Goal: Task Accomplishment & Management: Complete application form

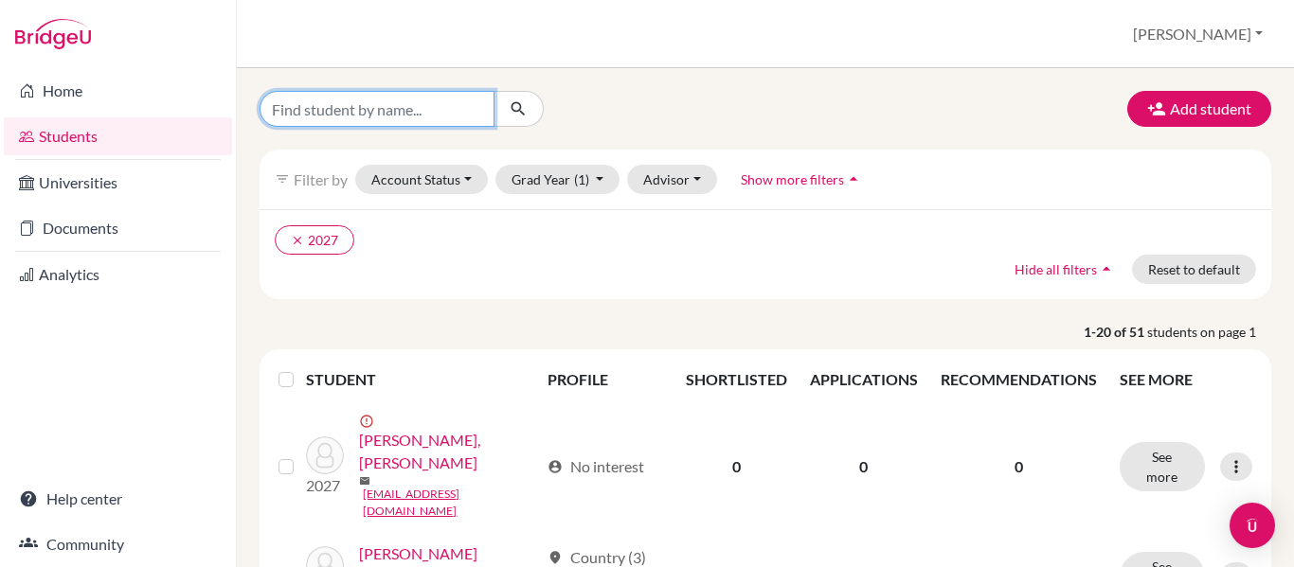
click at [422, 116] on input "Find student by name..." at bounding box center [377, 109] width 235 height 36
type input "jamie"
click button "submit" at bounding box center [519, 109] width 50 height 36
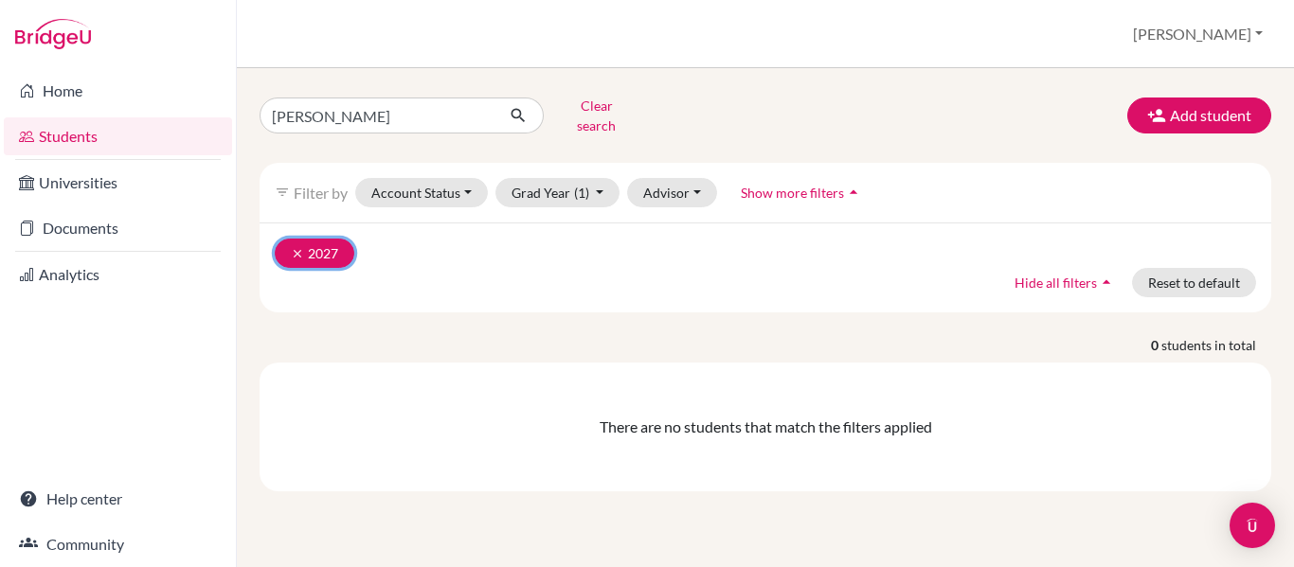
click at [300, 247] on icon "clear" at bounding box center [297, 253] width 13 height 13
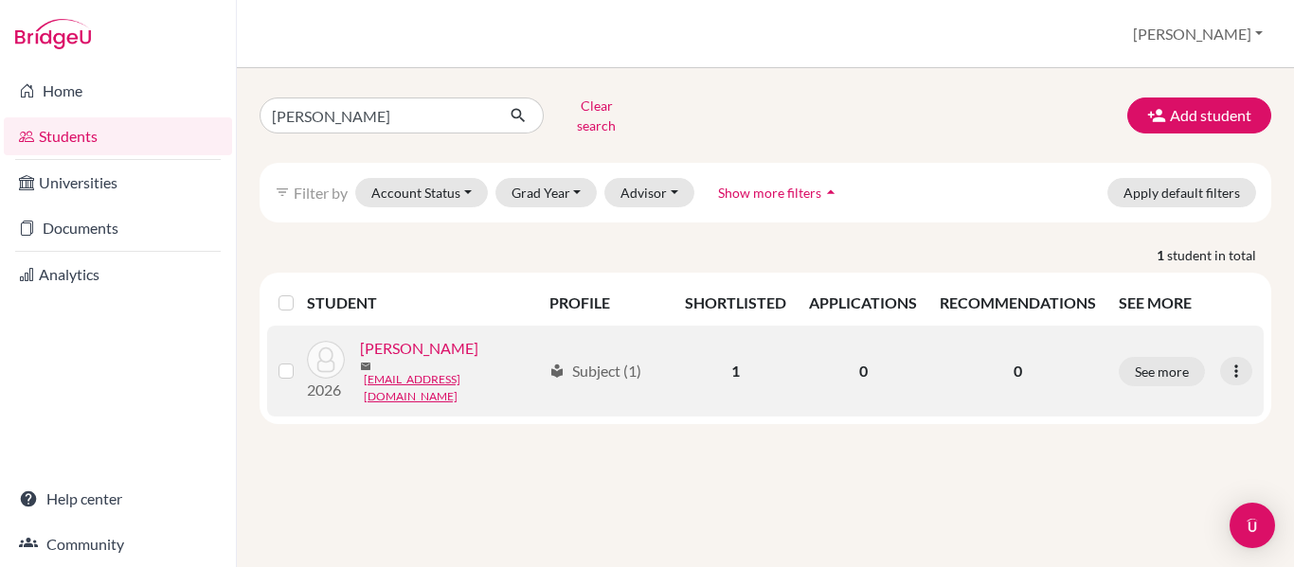
click at [443, 347] on link "[PERSON_NAME]" at bounding box center [419, 348] width 118 height 23
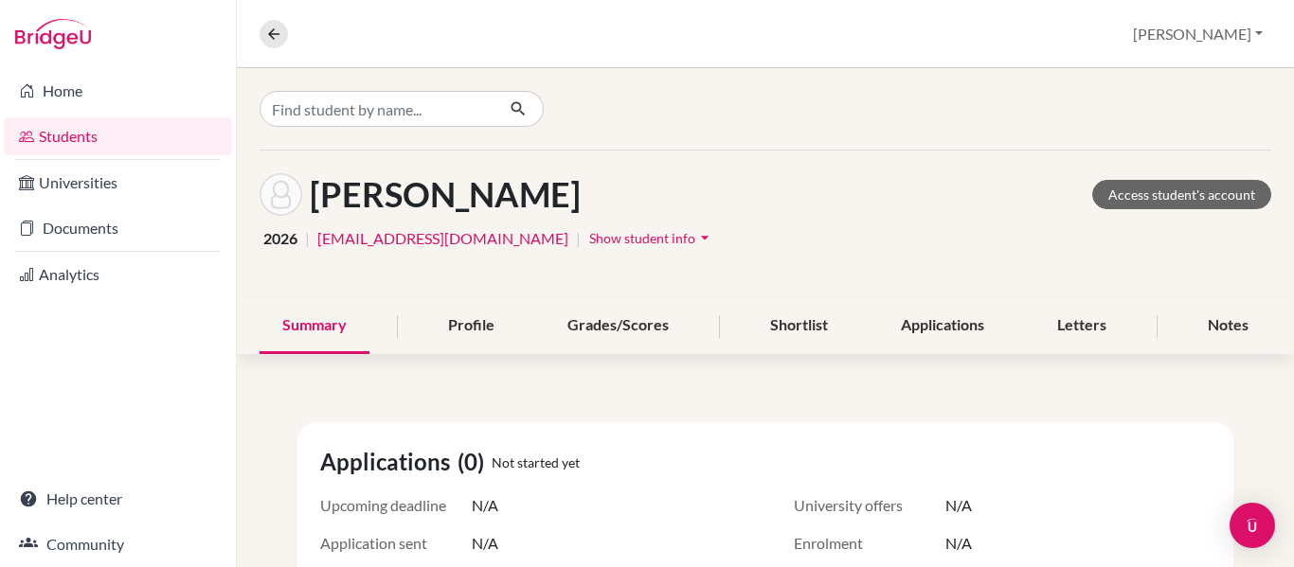
click at [606, 239] on span "Show student info" at bounding box center [642, 238] width 106 height 16
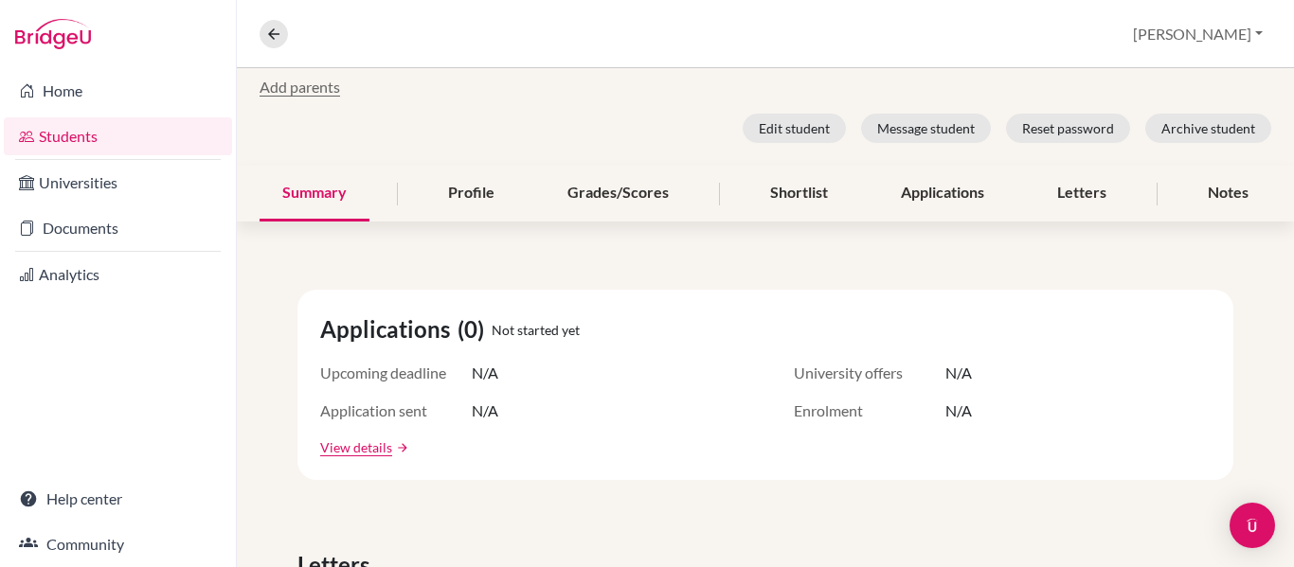
scroll to position [239, 0]
drag, startPoint x: 1057, startPoint y: 183, endPoint x: 1092, endPoint y: 195, distance: 37.2
click at [1092, 195] on div "Letters" at bounding box center [1081, 193] width 95 height 56
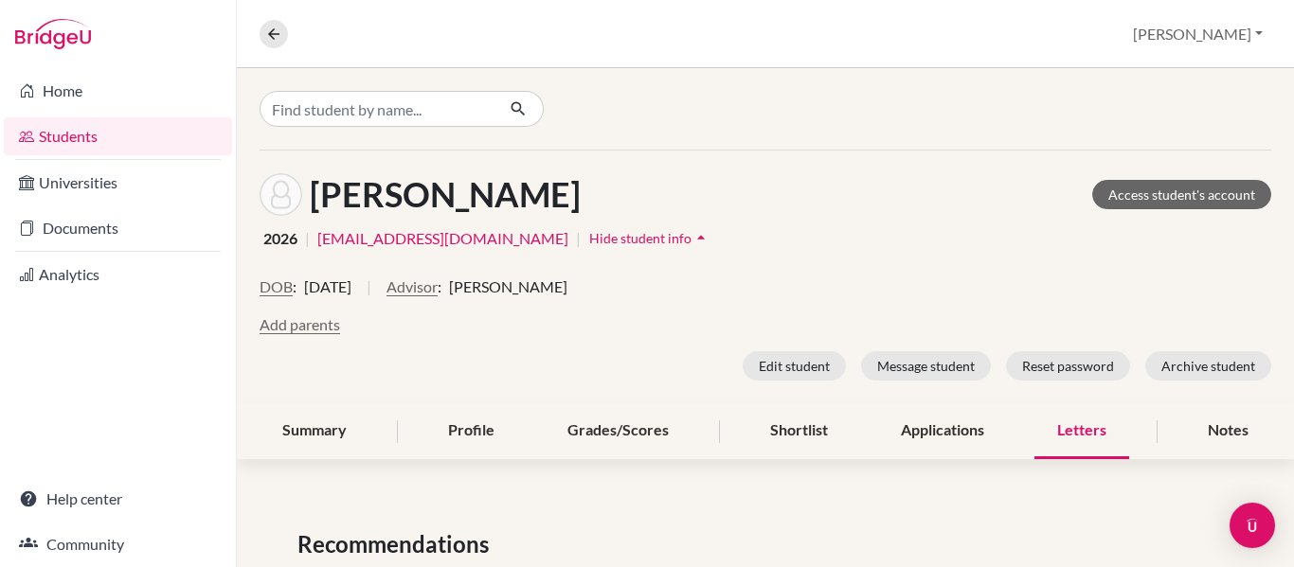
scroll to position [100, 0]
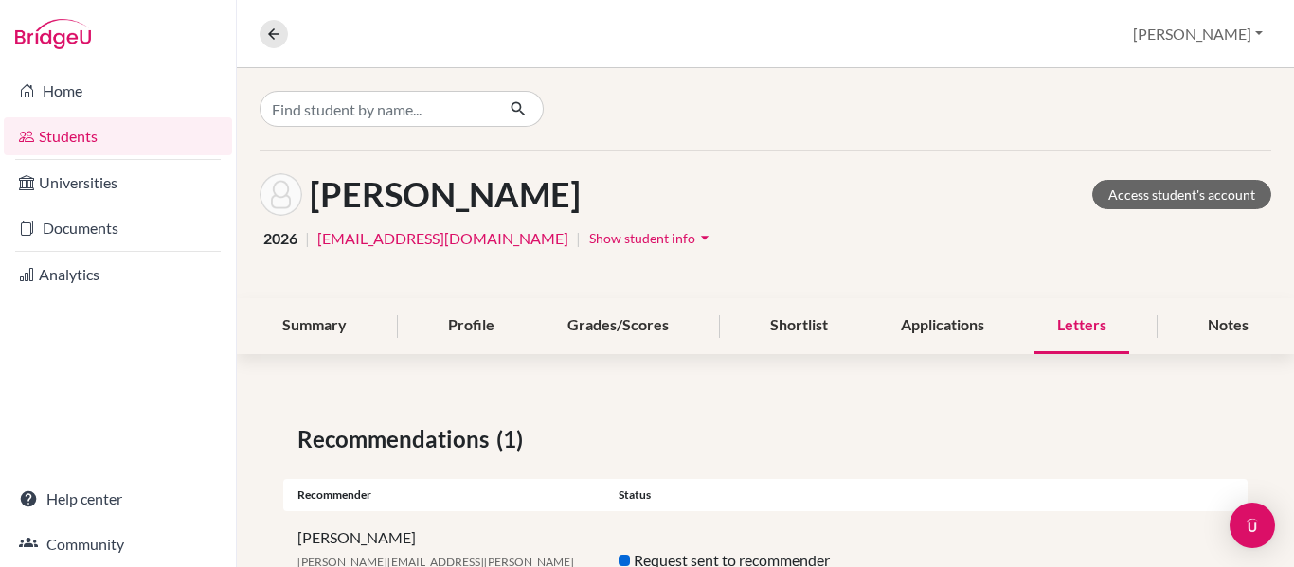
scroll to position [65, 0]
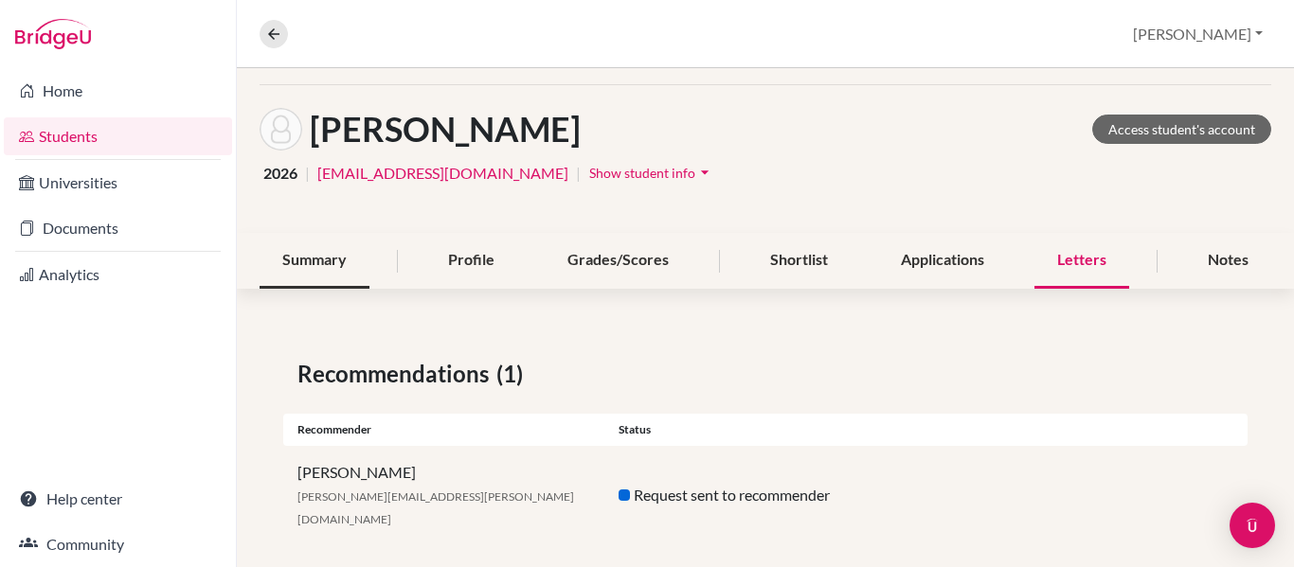
click at [333, 265] on div "Summary" at bounding box center [315, 261] width 110 height 56
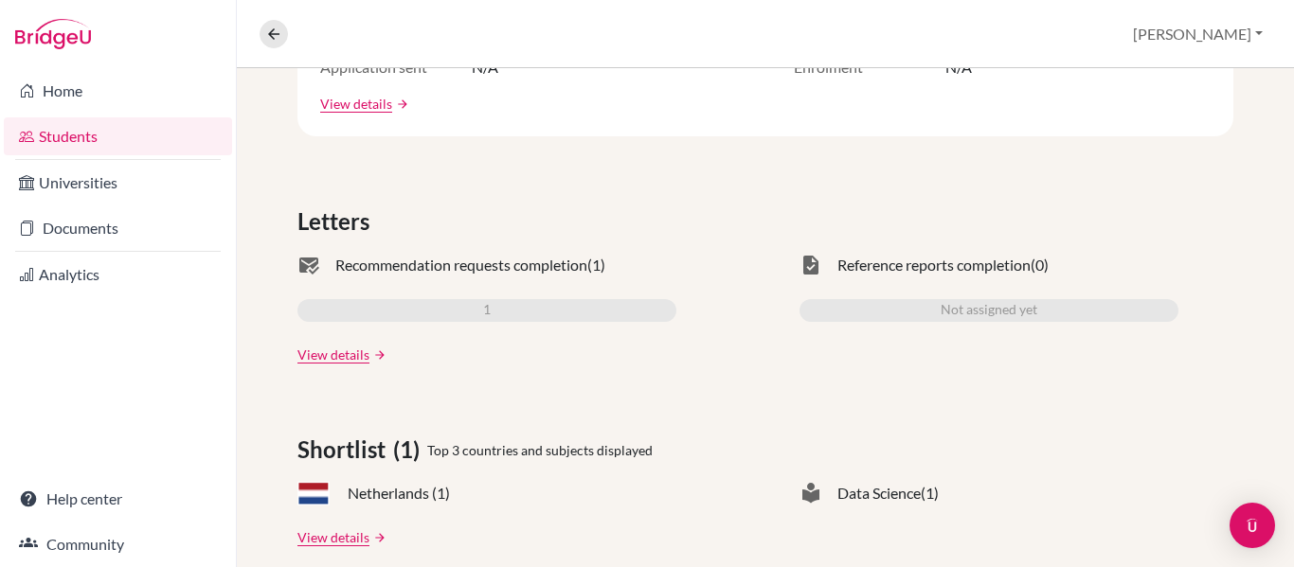
scroll to position [478, 0]
click at [342, 353] on link "View details" at bounding box center [333, 353] width 72 height 20
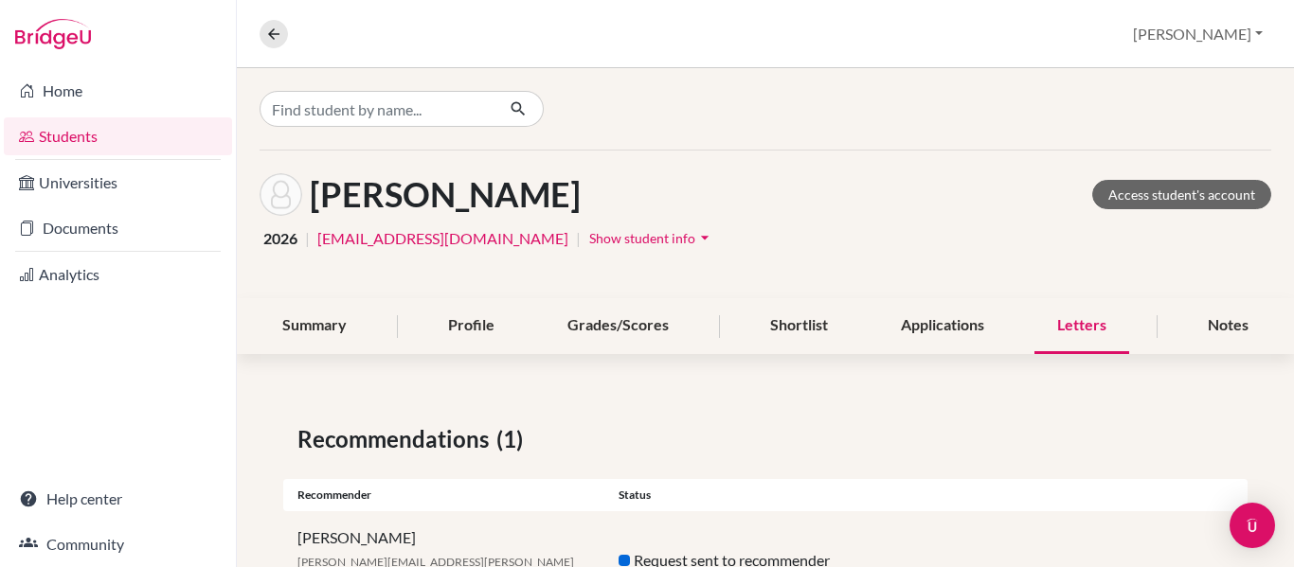
scroll to position [1, 0]
click at [1191, 322] on div "Notes" at bounding box center [1228, 325] width 86 height 56
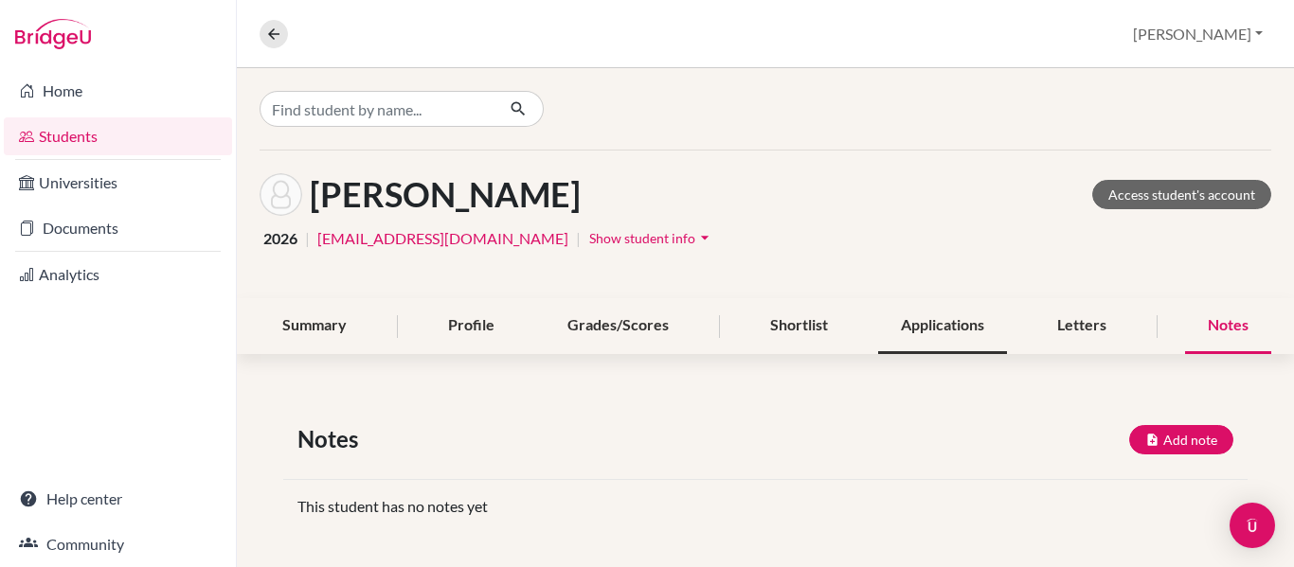
click at [910, 333] on div "Applications" at bounding box center [942, 326] width 129 height 56
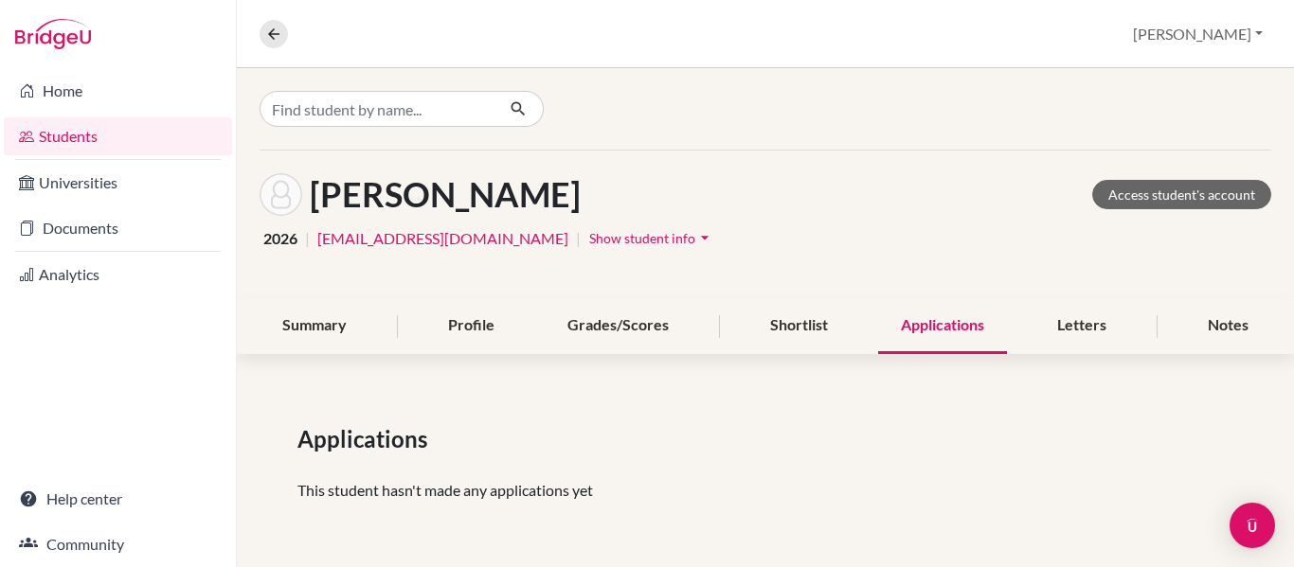
drag, startPoint x: 1092, startPoint y: 316, endPoint x: 731, endPoint y: 274, distance: 363.4
click at [731, 274] on div "McIntosh, Jamie Access student's account 2026 | jamiemcintosh@gmail.com | Show …" at bounding box center [765, 225] width 1057 height 148
click at [1087, 318] on div "Letters" at bounding box center [1081, 326] width 95 height 56
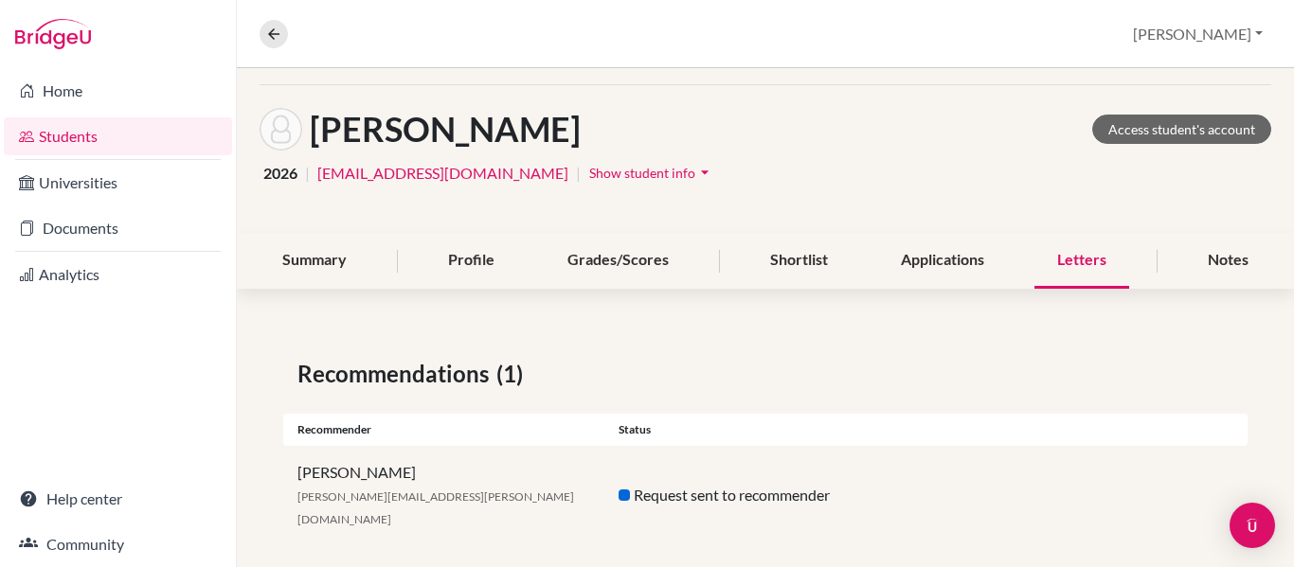
scroll to position [65, 0]
click at [938, 280] on div "Applications" at bounding box center [942, 261] width 129 height 56
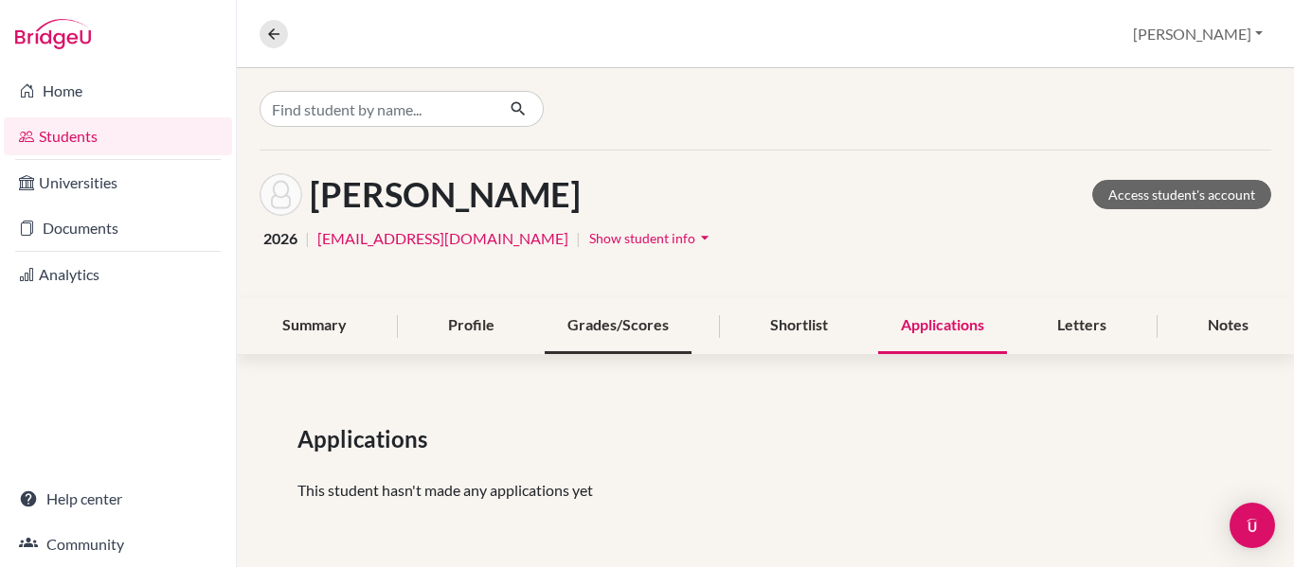
click at [666, 327] on div "Grades/Scores" at bounding box center [618, 326] width 147 height 56
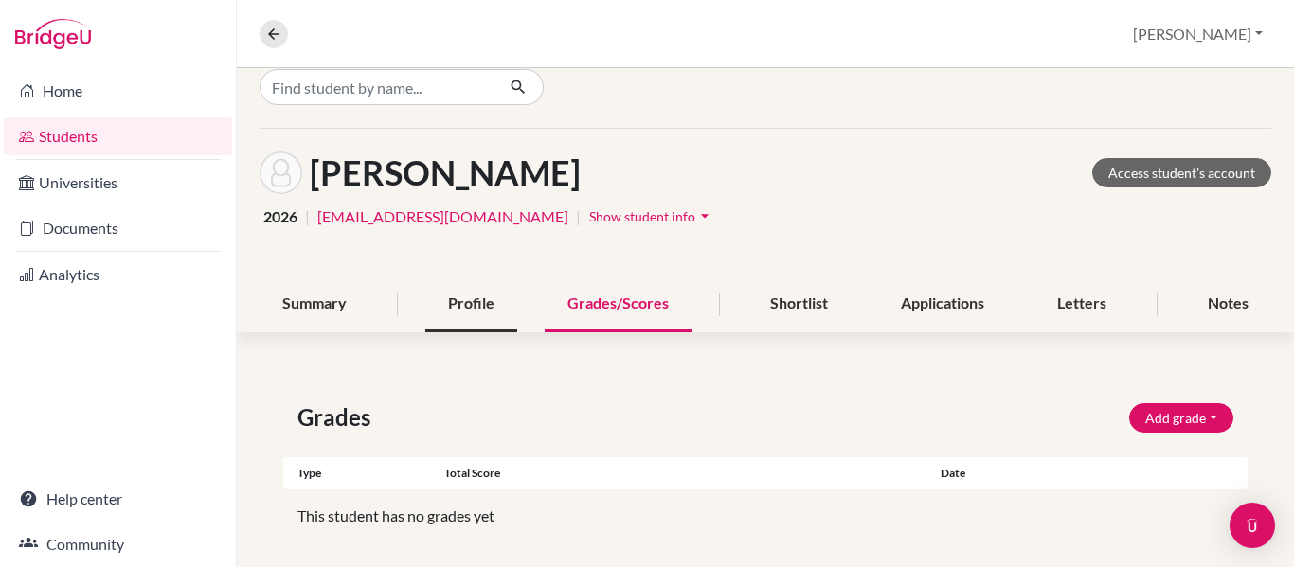
scroll to position [21, 0]
click at [471, 315] on div "Profile" at bounding box center [471, 306] width 92 height 56
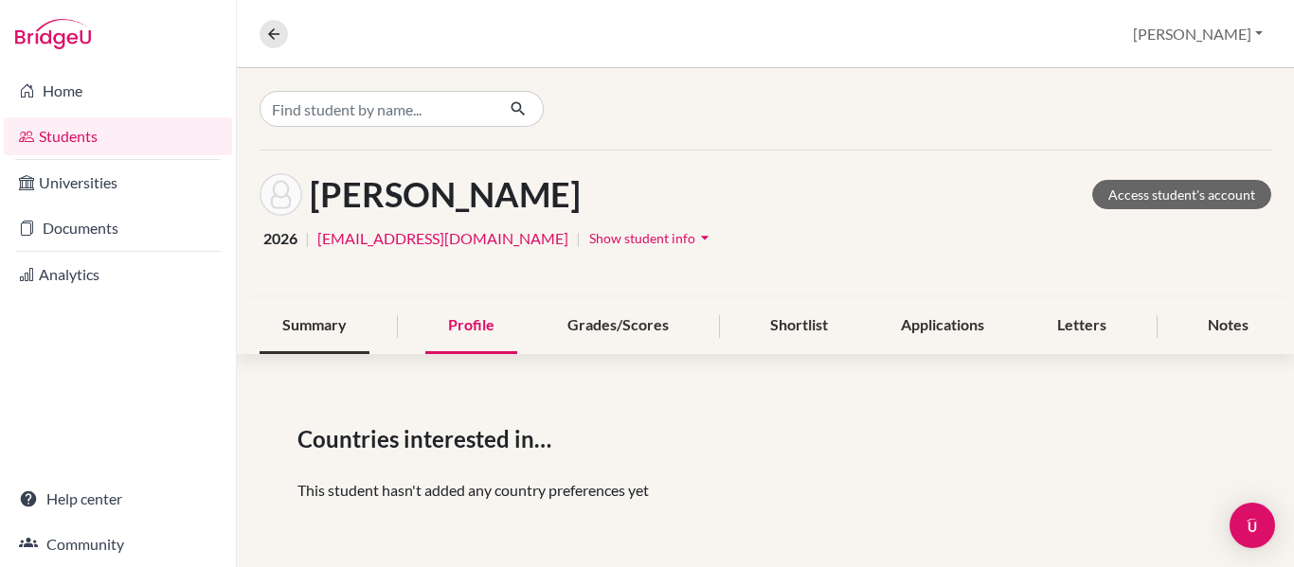
click at [304, 330] on div "Summary" at bounding box center [315, 326] width 110 height 56
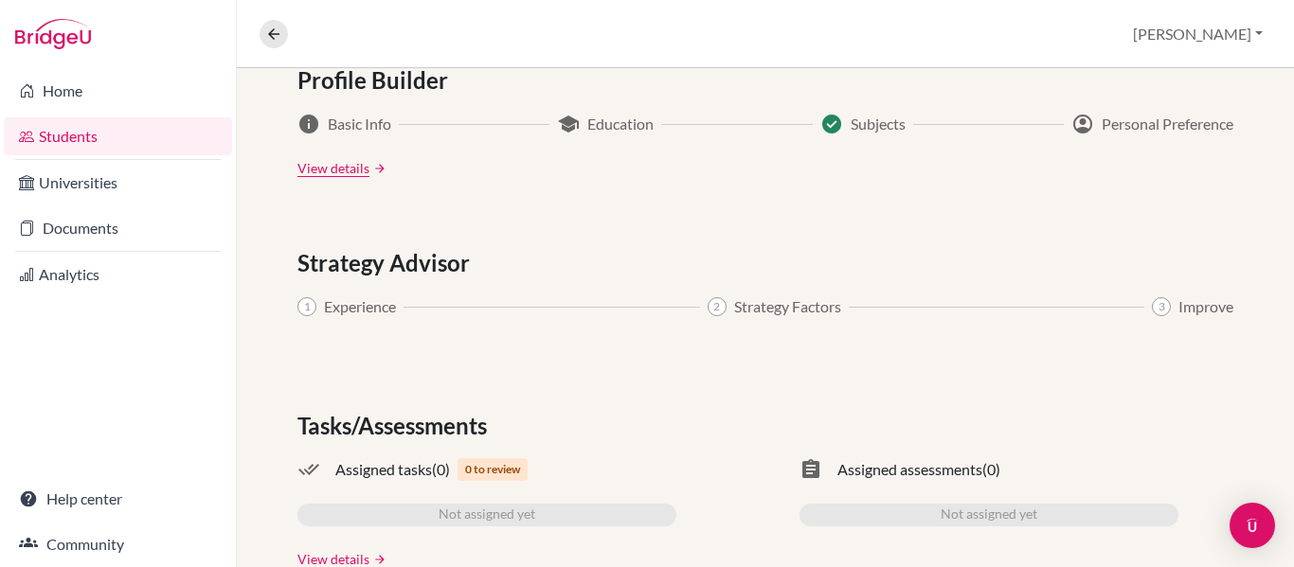
scroll to position [1076, 0]
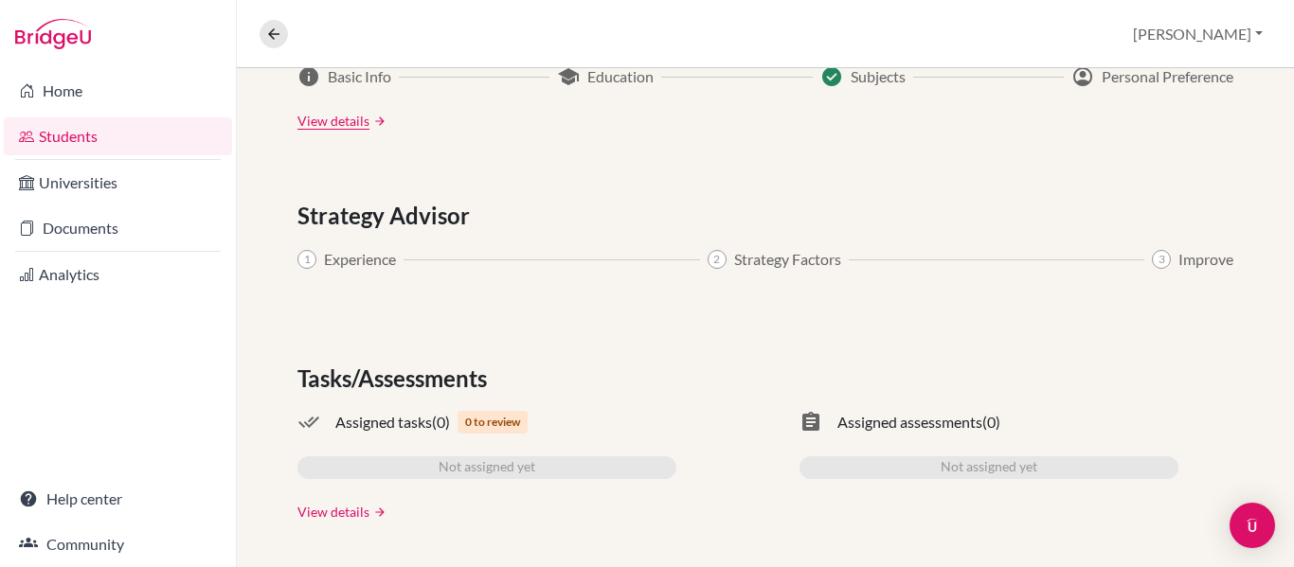
click at [353, 516] on link "View details" at bounding box center [333, 512] width 72 height 20
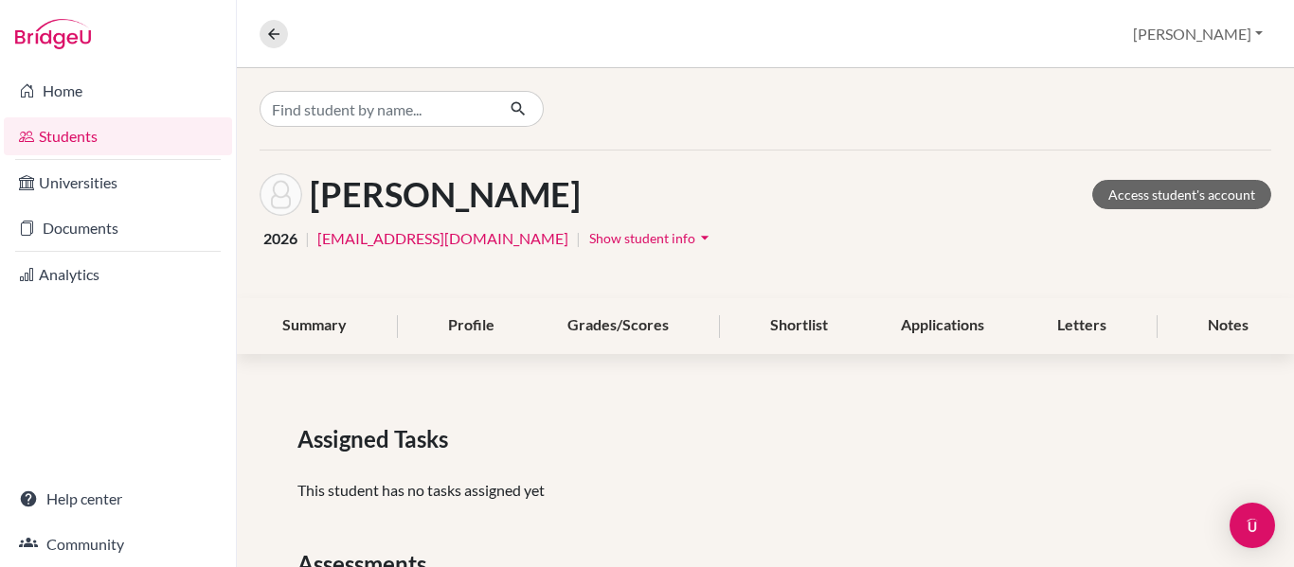
click at [127, 128] on link "Students" at bounding box center [118, 136] width 228 height 38
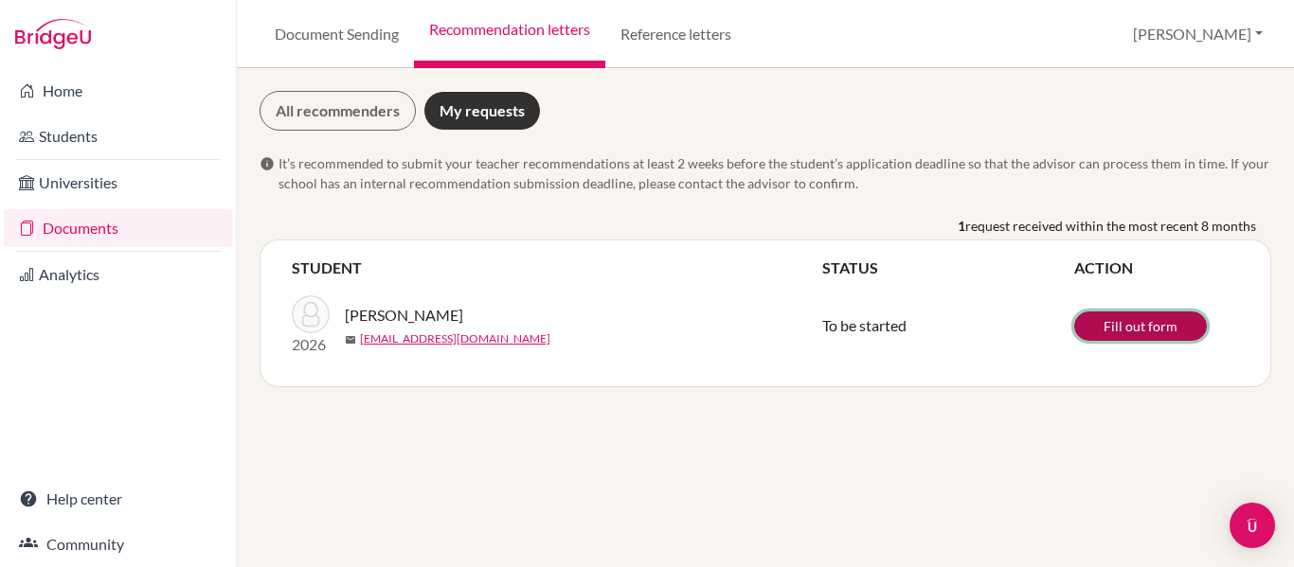
click at [1098, 318] on link "Fill out form" at bounding box center [1140, 326] width 133 height 29
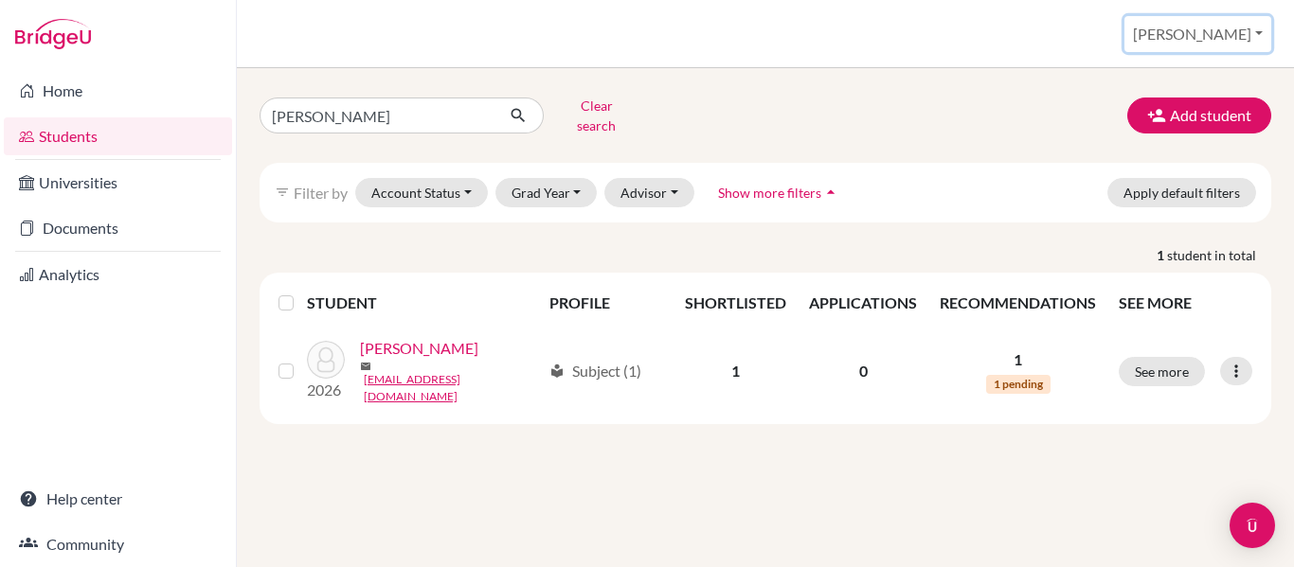
click at [1228, 32] on button "[PERSON_NAME]" at bounding box center [1197, 34] width 147 height 36
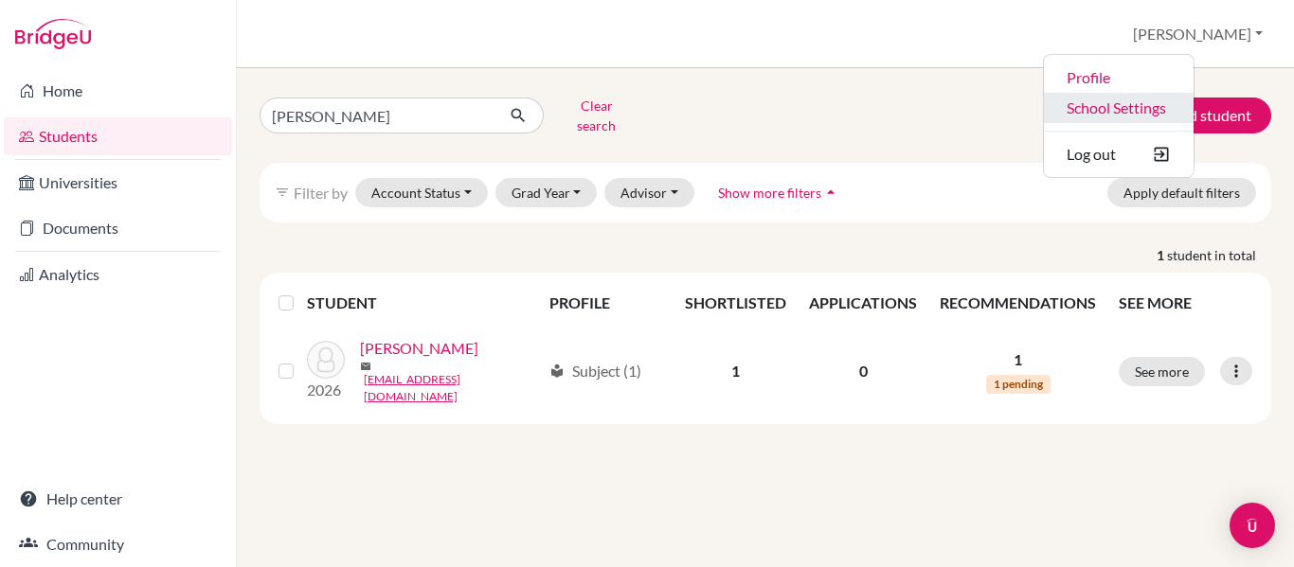
click at [1169, 110] on link "School Settings" at bounding box center [1119, 108] width 150 height 30
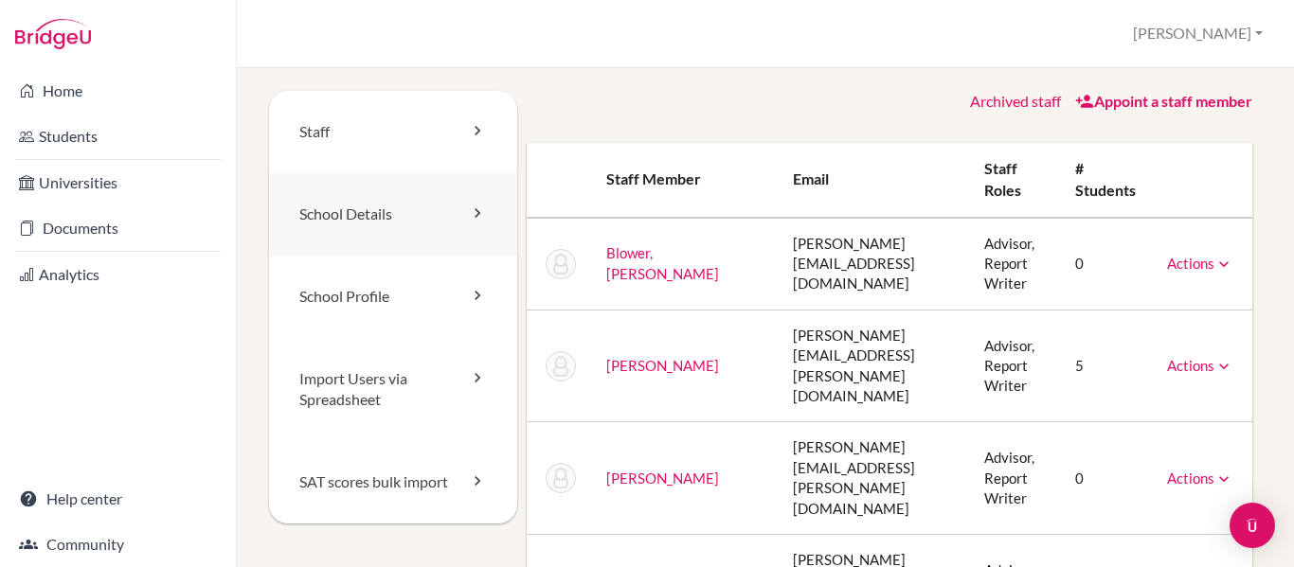
click at [386, 225] on link "School Details" at bounding box center [393, 214] width 248 height 82
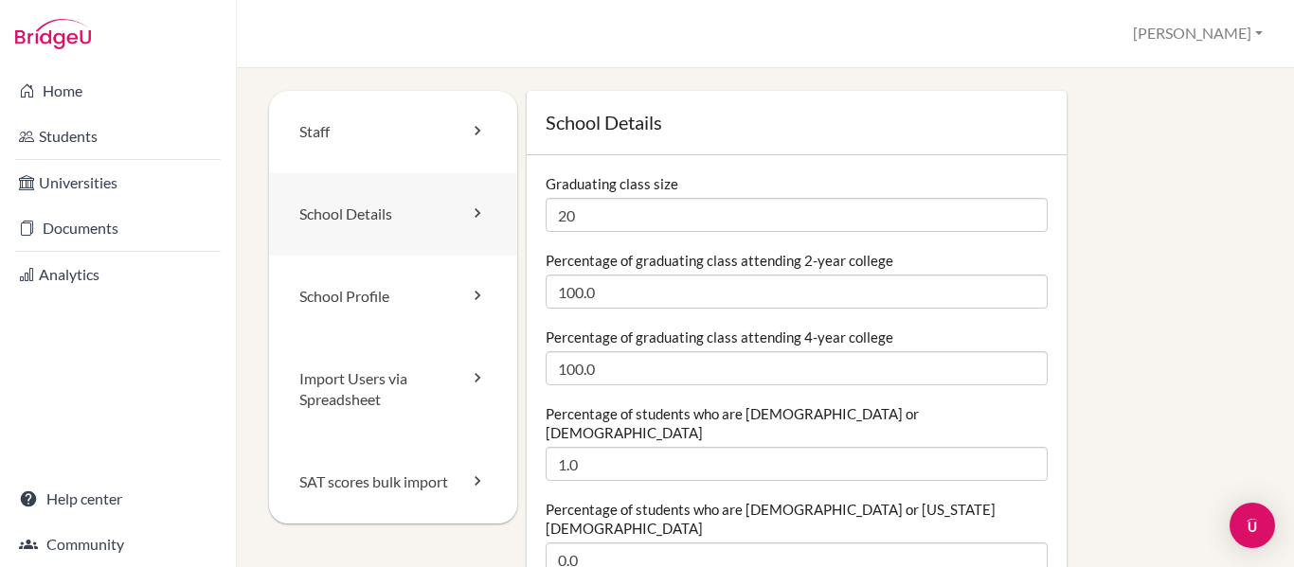
click at [417, 225] on link "School Details" at bounding box center [393, 214] width 248 height 82
click at [403, 295] on link "School Profile" at bounding box center [393, 297] width 248 height 82
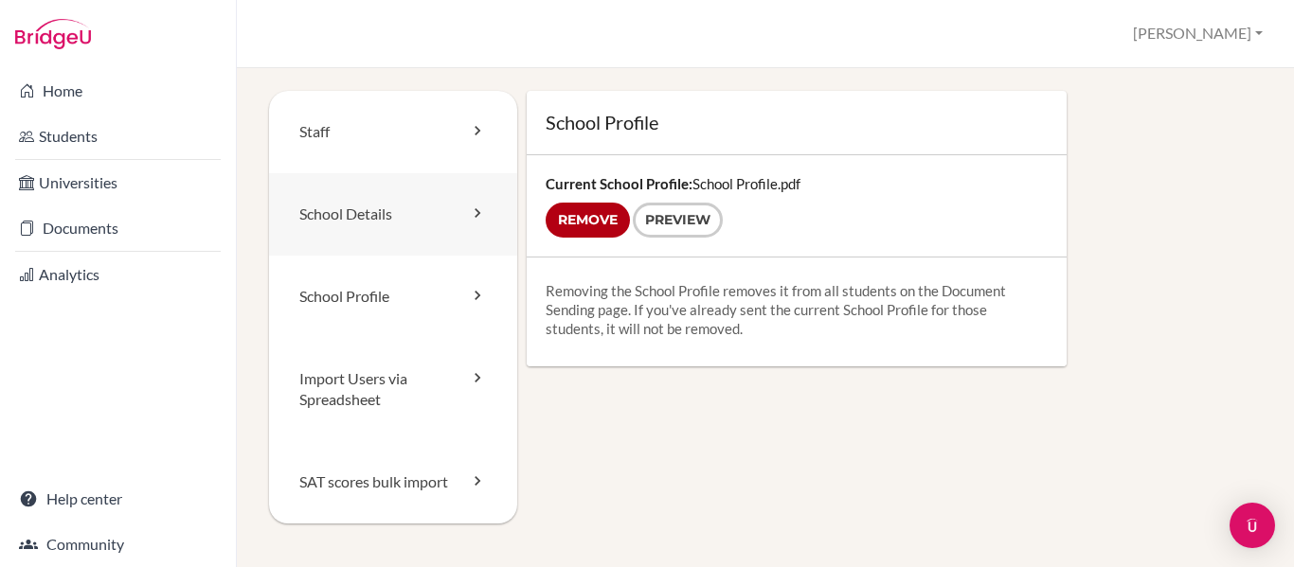
click at [401, 200] on link "School Details" at bounding box center [393, 214] width 248 height 82
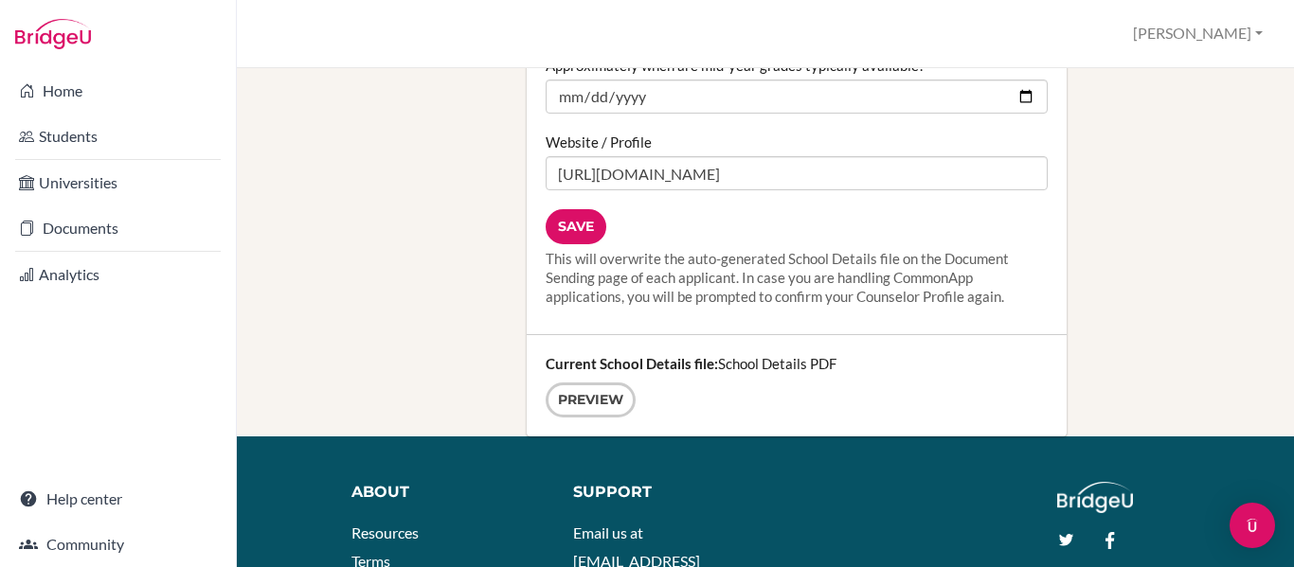
scroll to position [2648, 0]
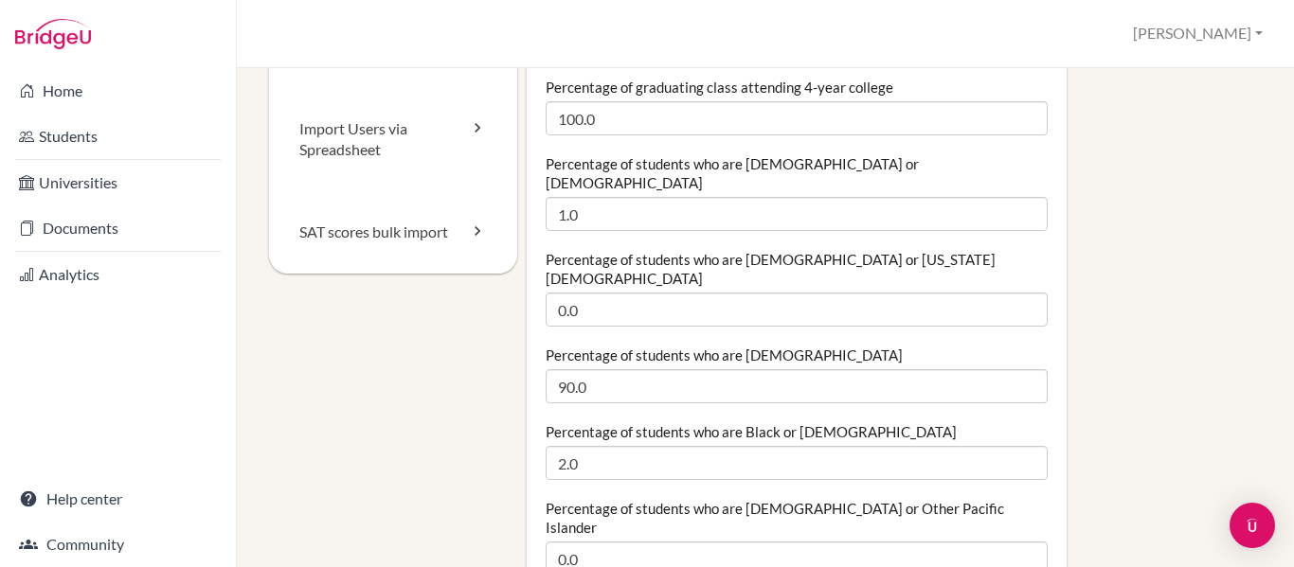
scroll to position [0, 0]
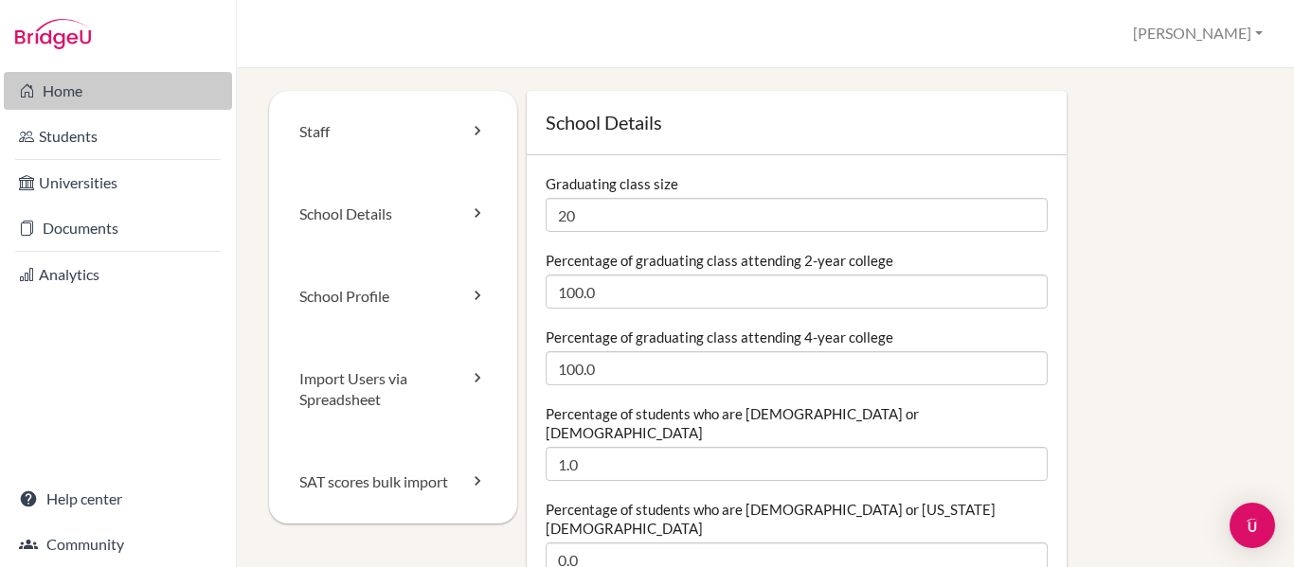
click at [101, 81] on link "Home" at bounding box center [118, 91] width 228 height 38
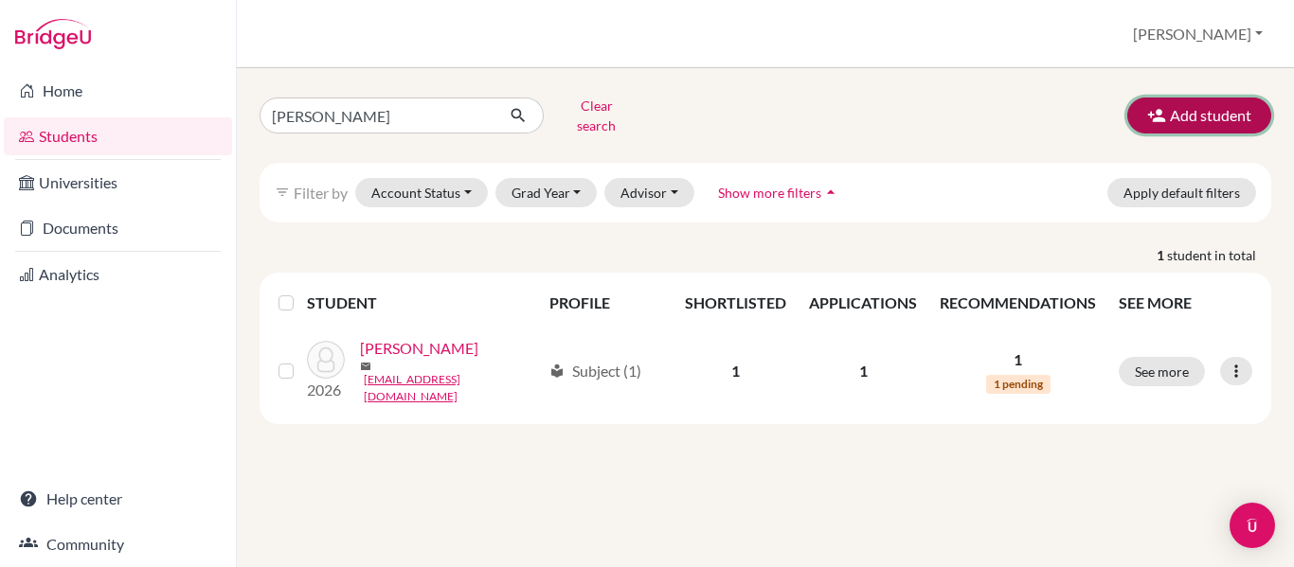
click at [1164, 108] on icon "button" at bounding box center [1156, 115] width 19 height 19
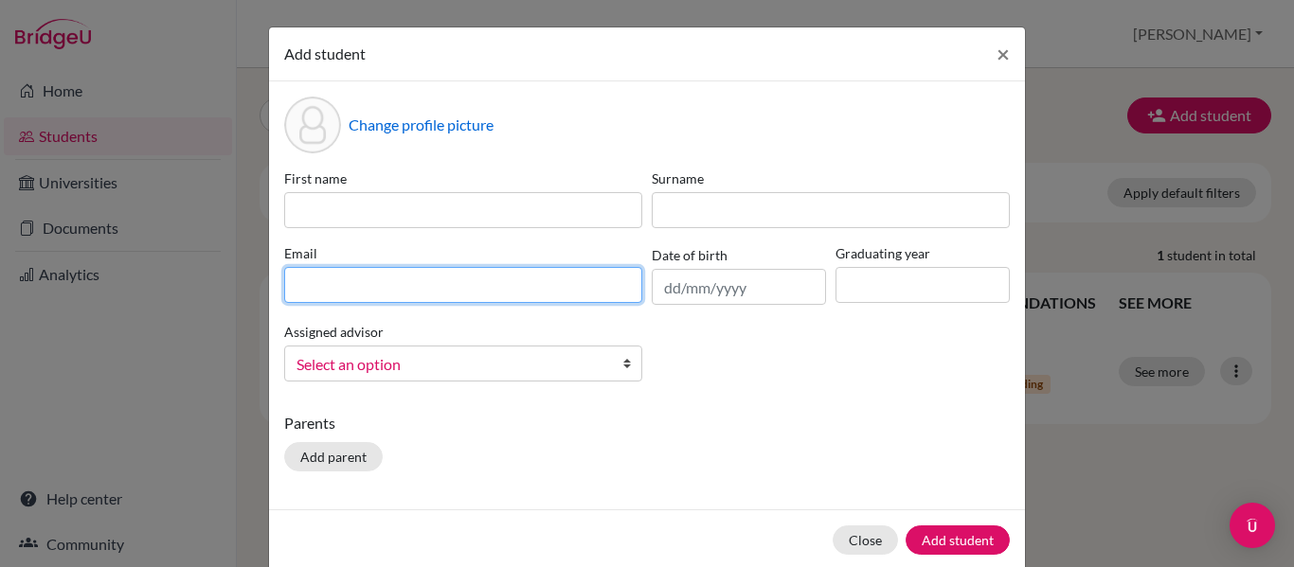
click at [382, 276] on input at bounding box center [463, 285] width 358 height 36
paste input "bamlett.a27@kinghenryviii.edu.my"
type input "bamlett.a27@kinghenryviii.edu.my"
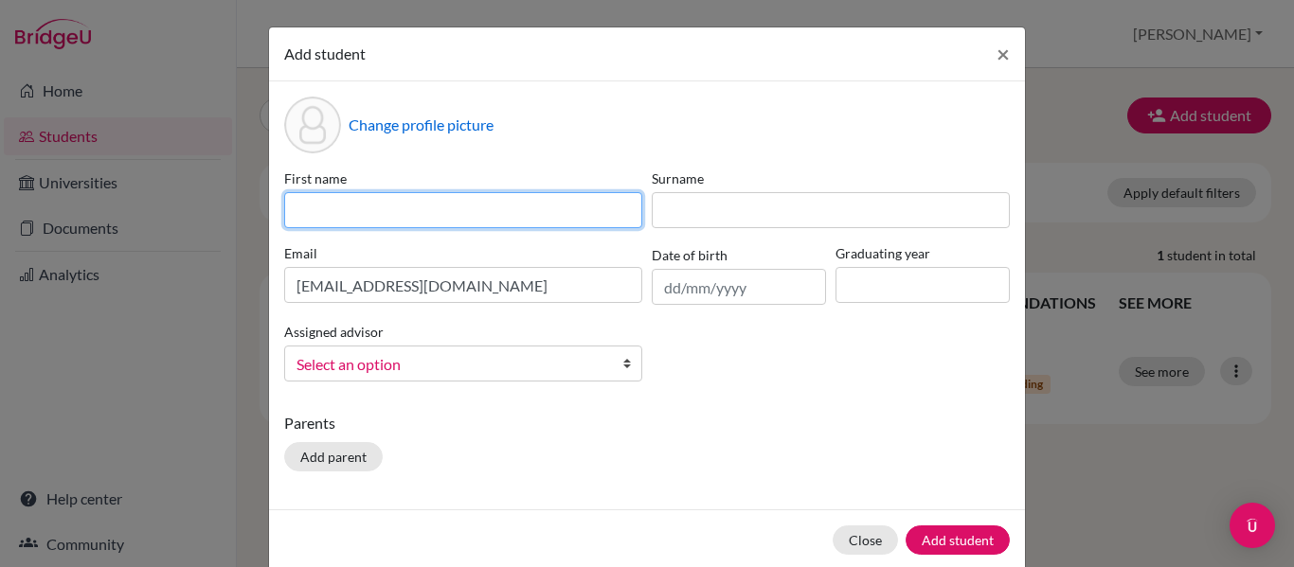
click at [529, 220] on input at bounding box center [463, 210] width 358 height 36
type input "Adam"
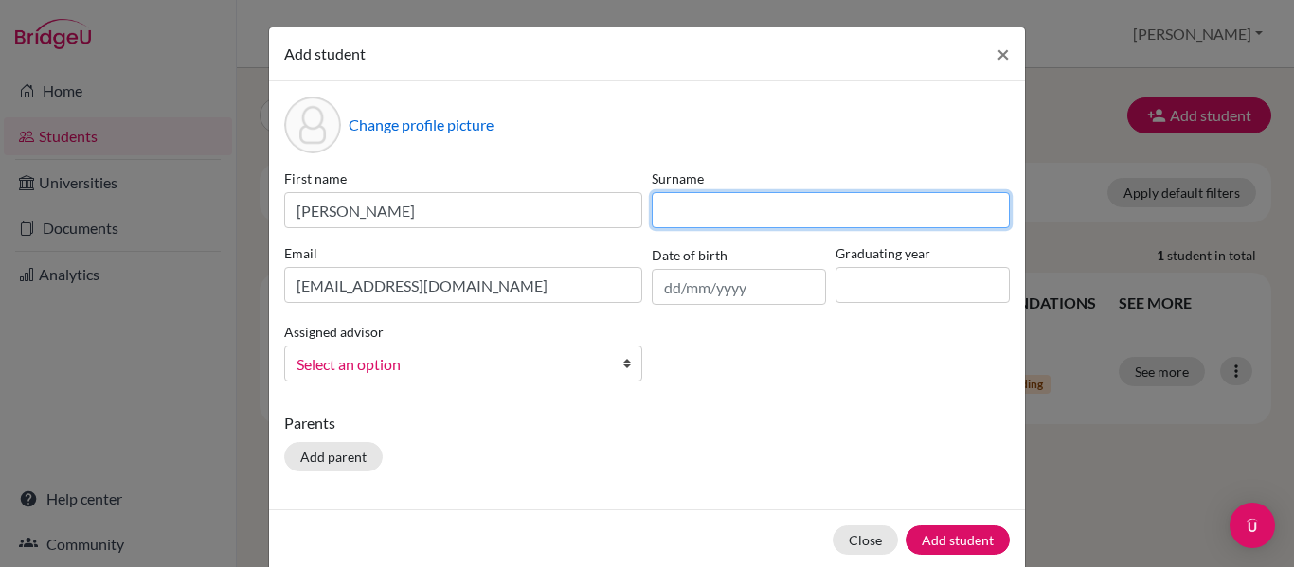
click at [689, 201] on input at bounding box center [831, 210] width 358 height 36
type input "Bamlett"
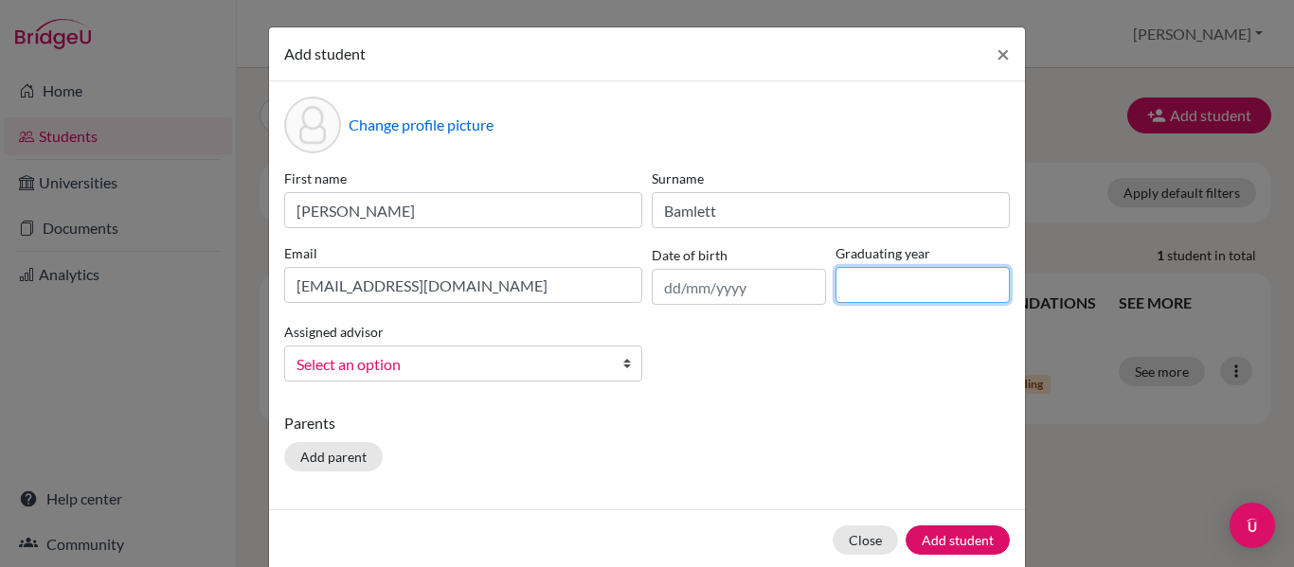
click at [884, 275] on input at bounding box center [923, 285] width 174 height 36
type input "2027"
click at [464, 347] on link "Select an option" at bounding box center [463, 364] width 358 height 36
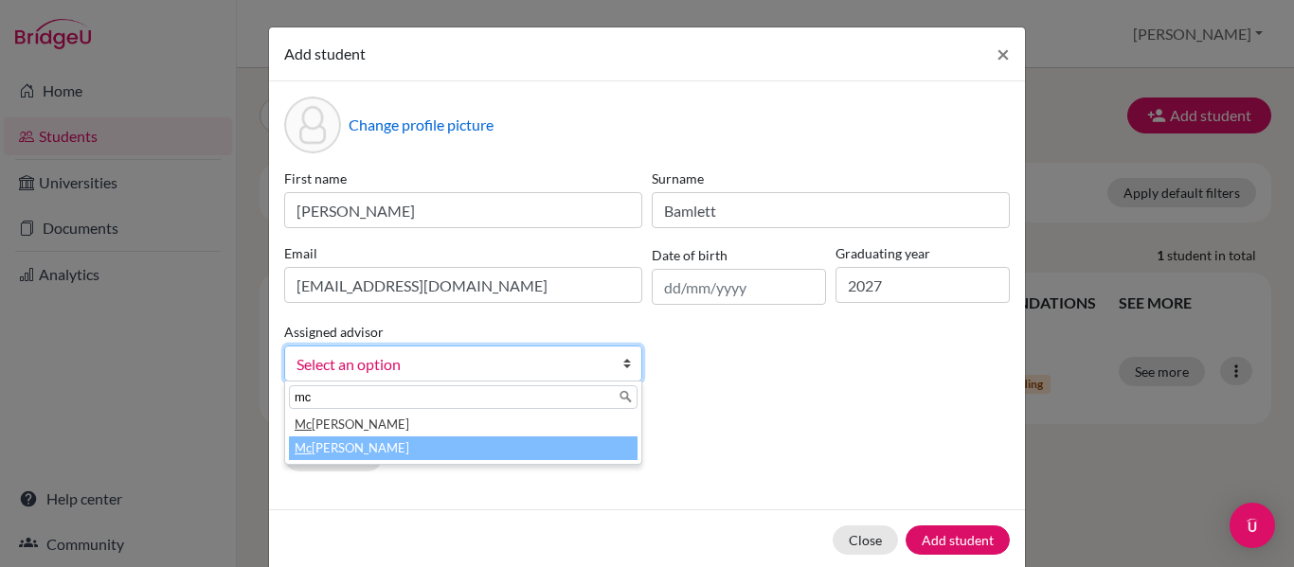
type input "mc"
click at [368, 446] on li "Mc intosh, Jamie" at bounding box center [463, 449] width 349 height 24
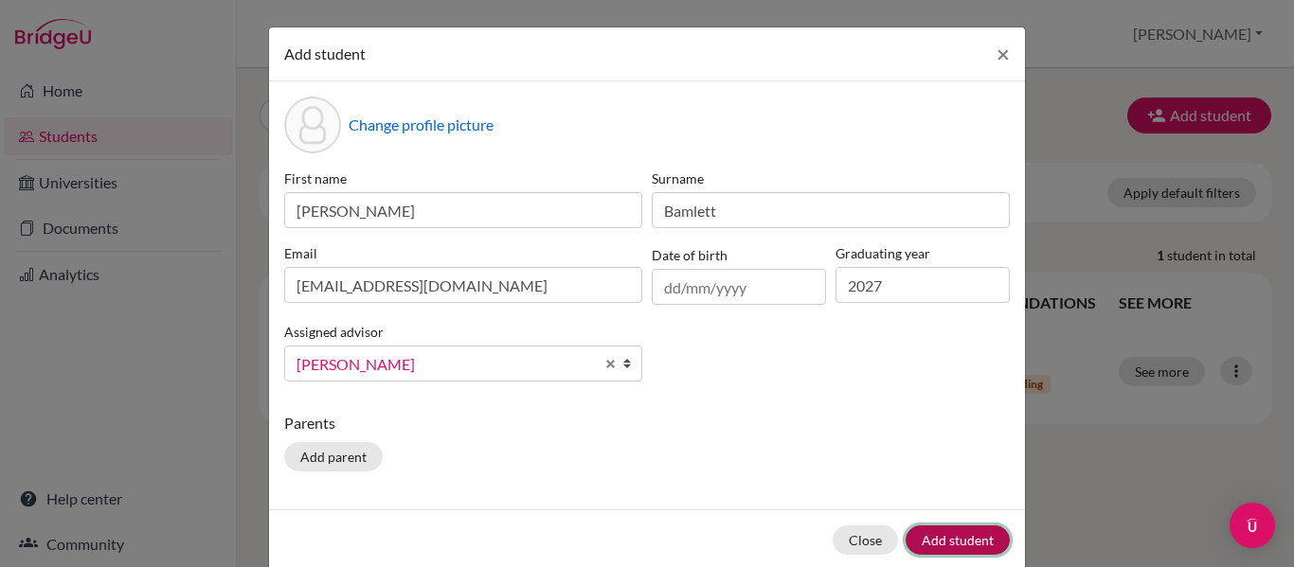
click at [966, 541] on button "Add student" at bounding box center [958, 540] width 104 height 29
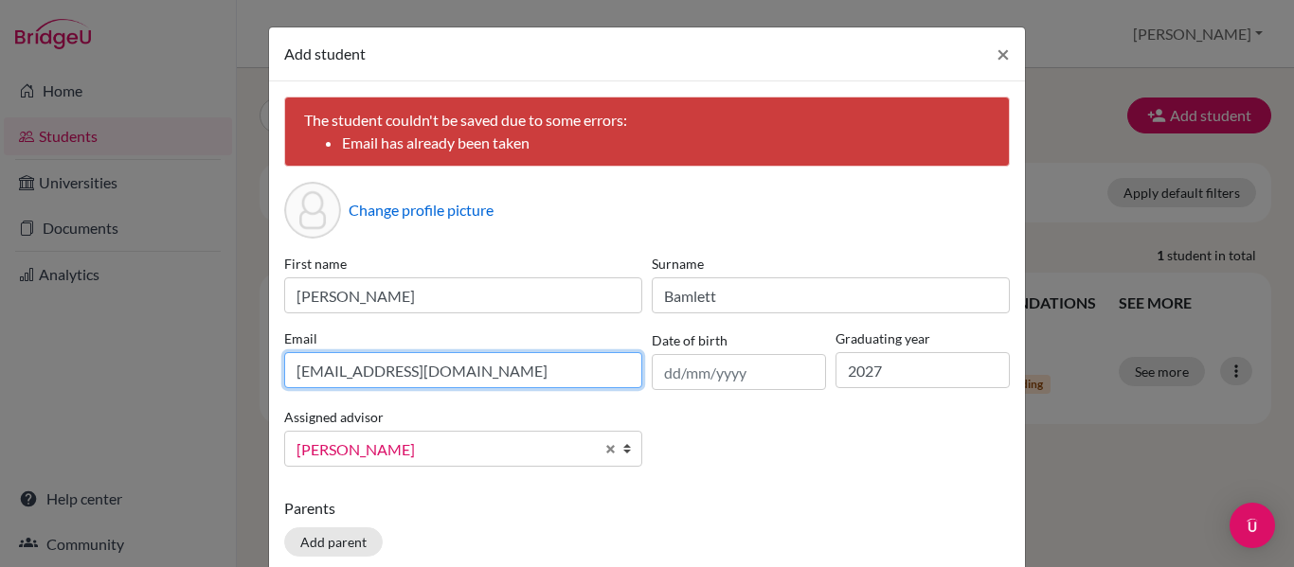
drag, startPoint x: 550, startPoint y: 366, endPoint x: 31, endPoint y: 315, distance: 521.6
click at [31, 315] on div "Add student × The student couldn't be saved due to some errors: Email has alrea…" at bounding box center [647, 283] width 1294 height 567
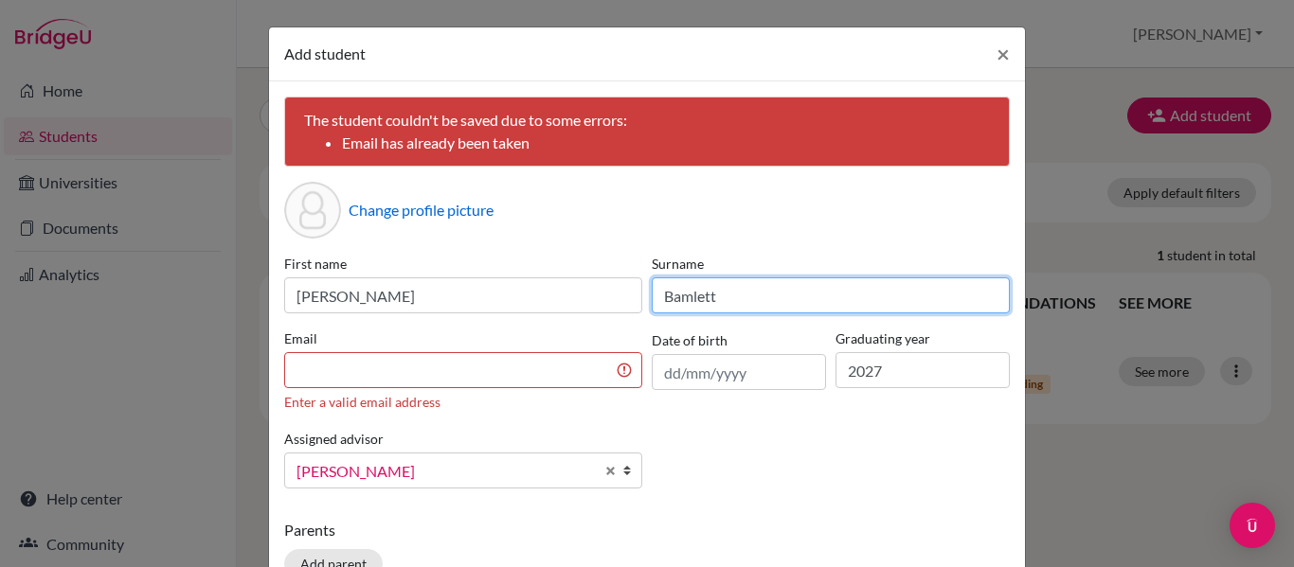
drag, startPoint x: 747, startPoint y: 293, endPoint x: 576, endPoint y: 299, distance: 171.6
click at [576, 299] on div "First name Adam Surname Bamlett Email Enter a valid email address Date of birth…" at bounding box center [646, 379] width 735 height 250
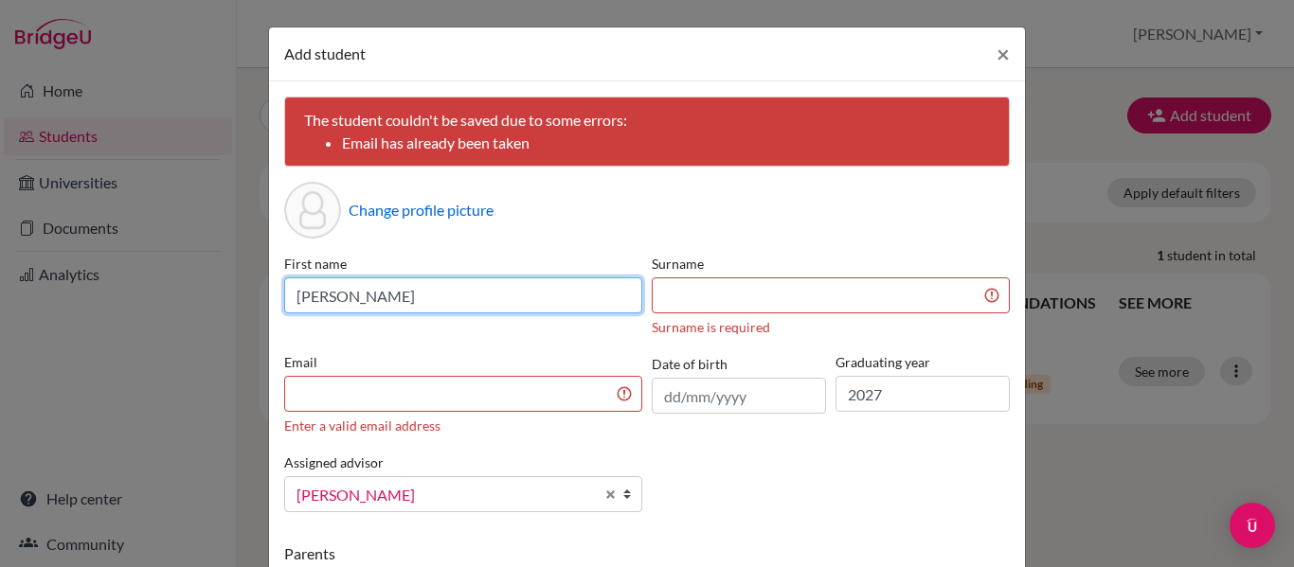
drag, startPoint x: 448, startPoint y: 301, endPoint x: 135, endPoint y: 279, distance: 313.4
click at [135, 279] on div "Add student × The student couldn't be saved due to some errors: Email has alrea…" at bounding box center [647, 283] width 1294 height 567
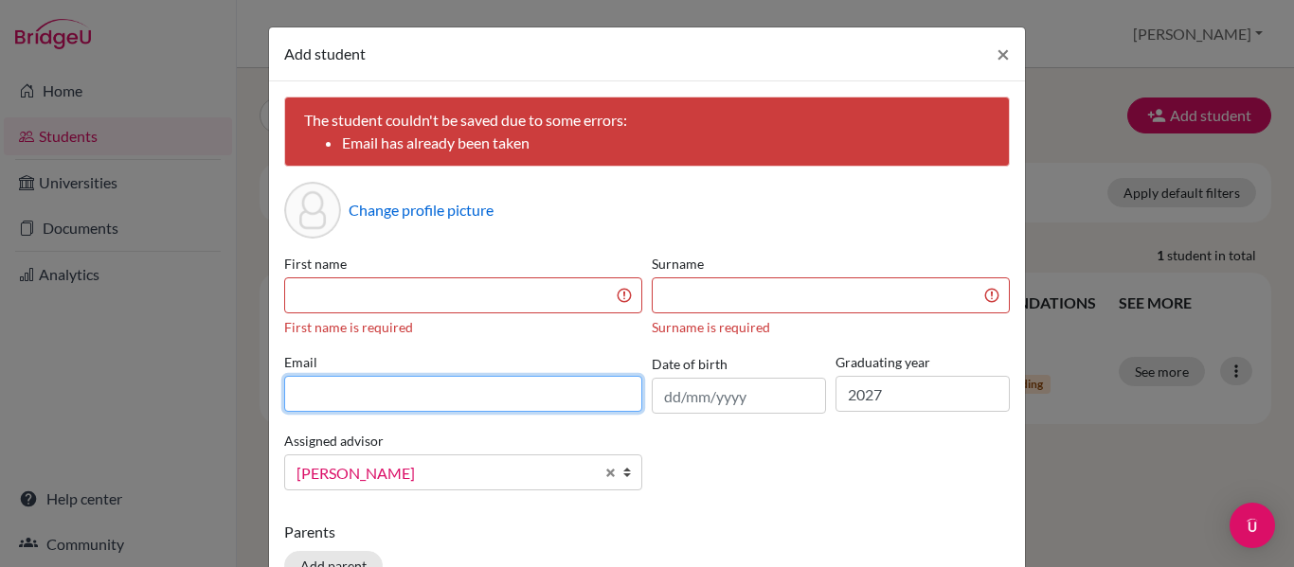
click at [316, 388] on input at bounding box center [463, 394] width 358 height 36
paste input "he.z27@kinghenryviii.edu.my"
type input "he.z27@kinghenryviii.edu.my"
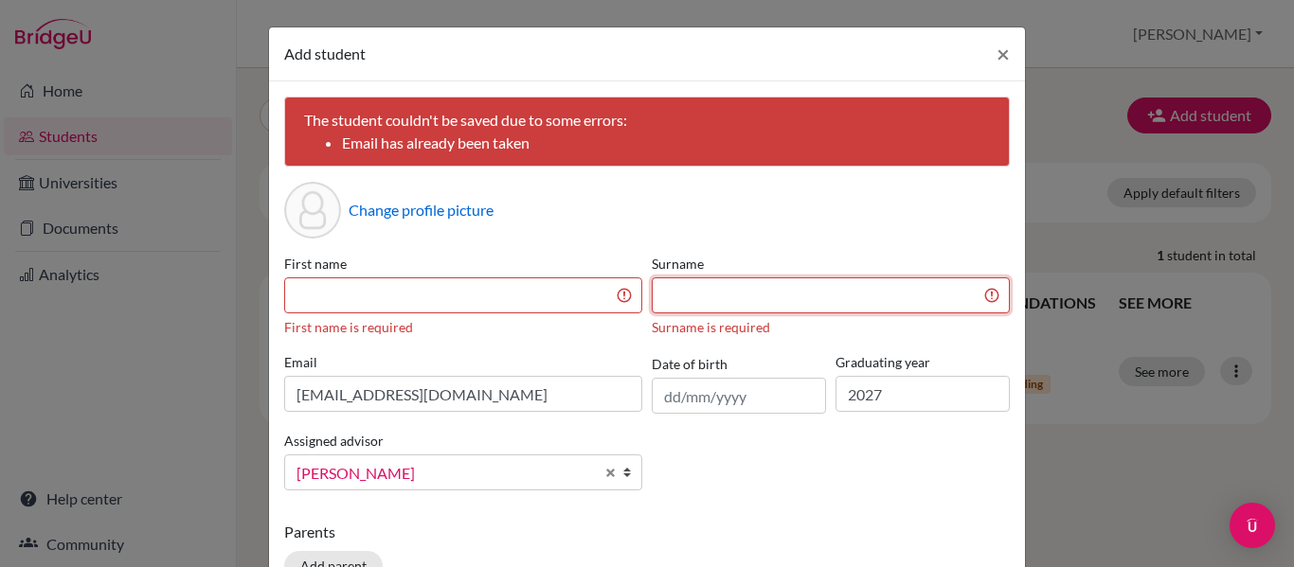
click at [686, 303] on input at bounding box center [831, 296] width 358 height 36
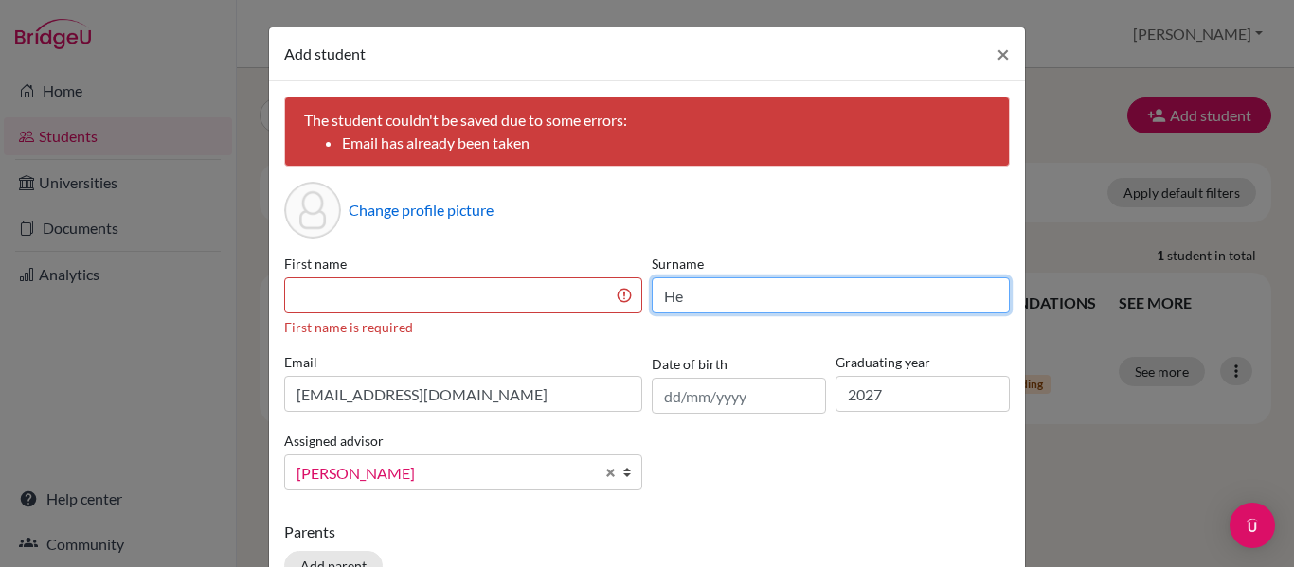
type input "He"
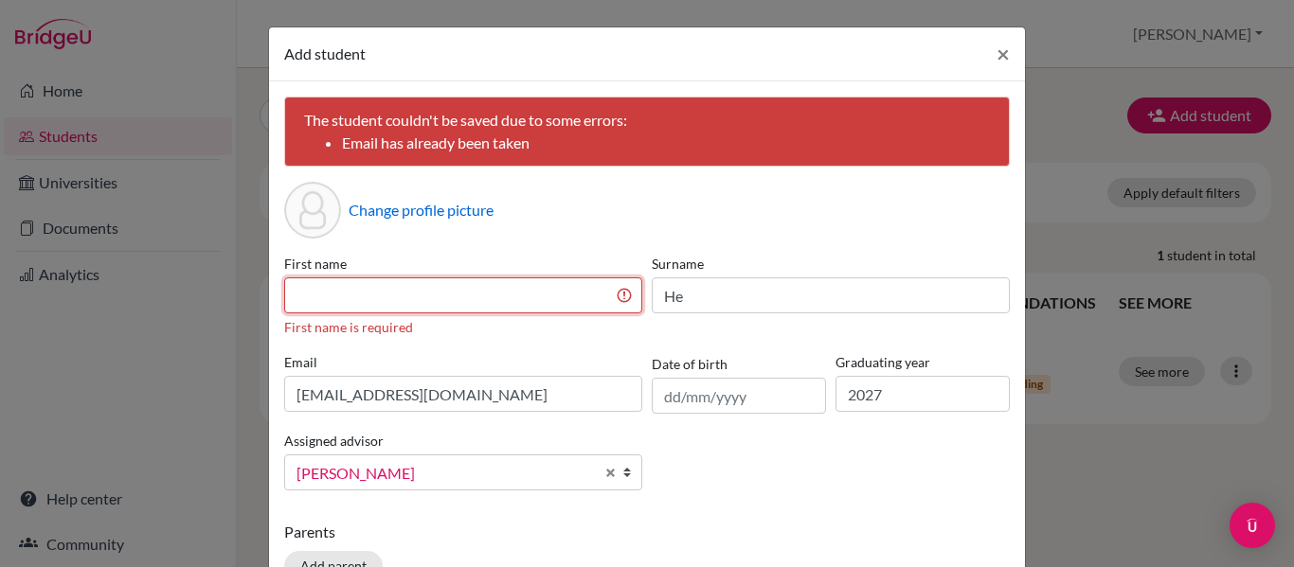
click at [466, 294] on input at bounding box center [463, 296] width 358 height 36
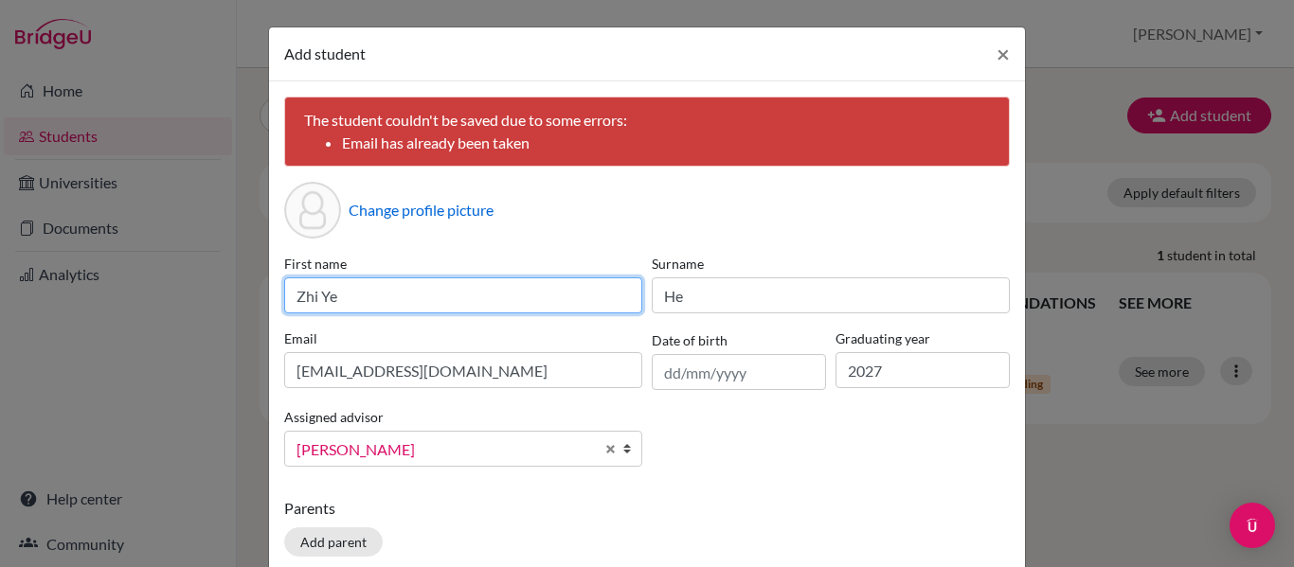
scroll to position [116, 0]
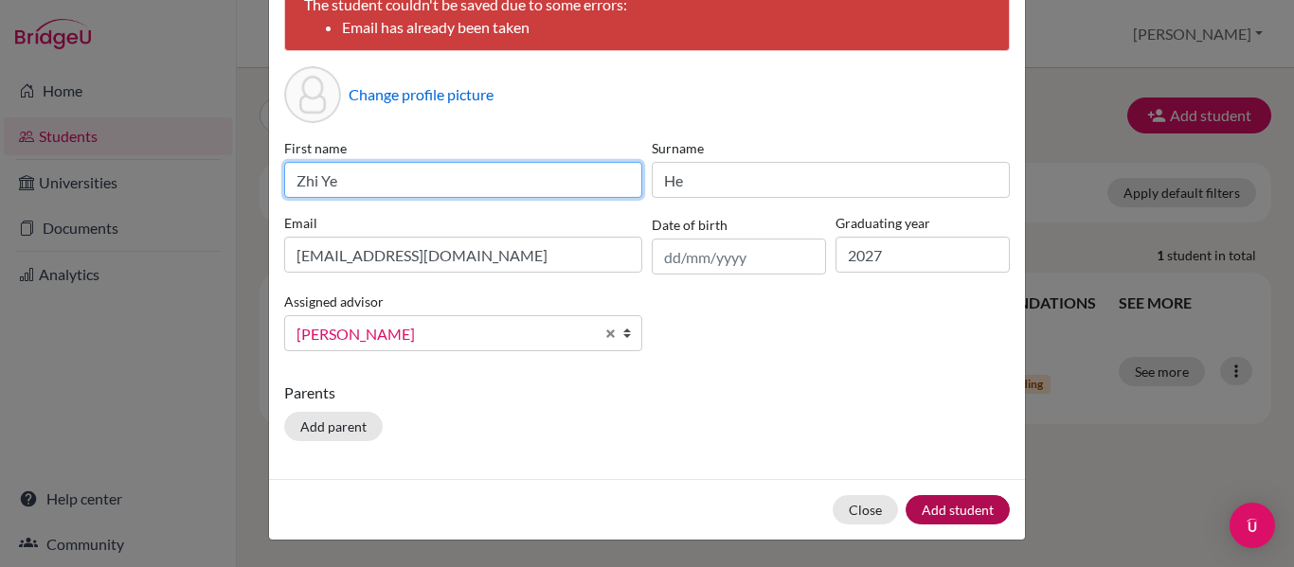
type input "Zhi Ye"
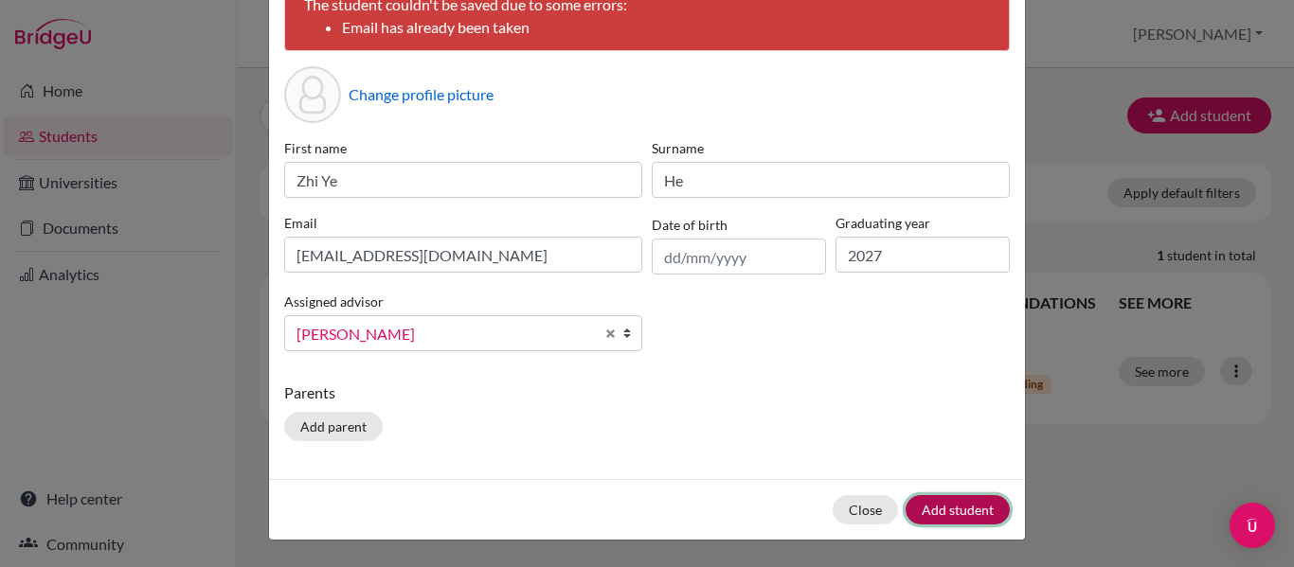
click at [948, 500] on button "Add student" at bounding box center [958, 509] width 104 height 29
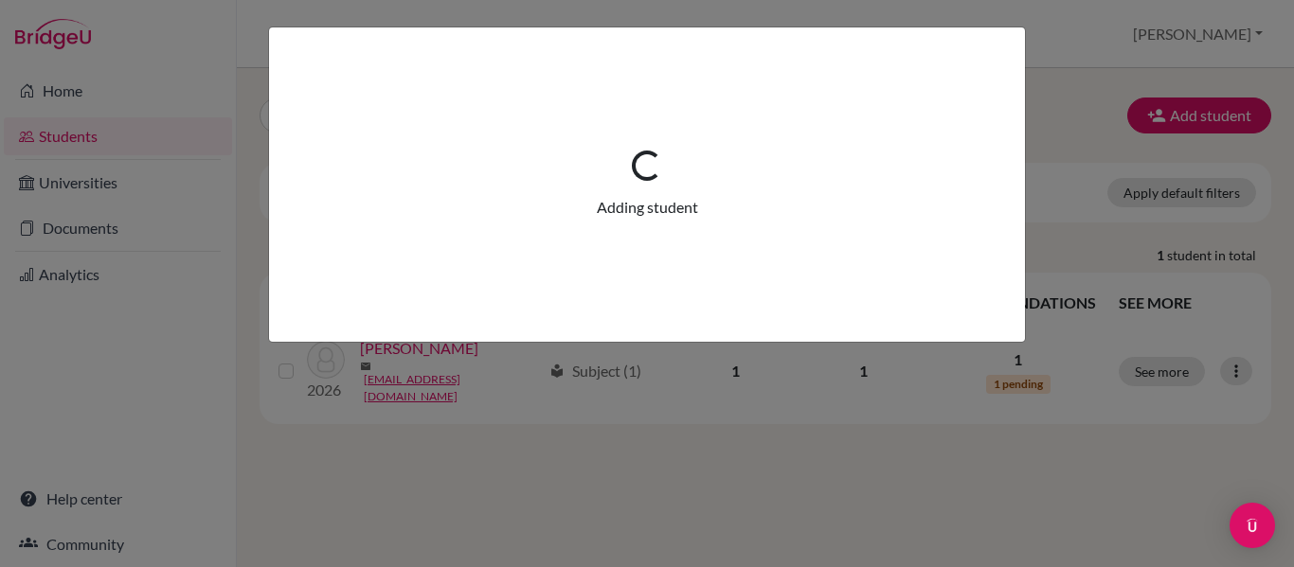
scroll to position [0, 0]
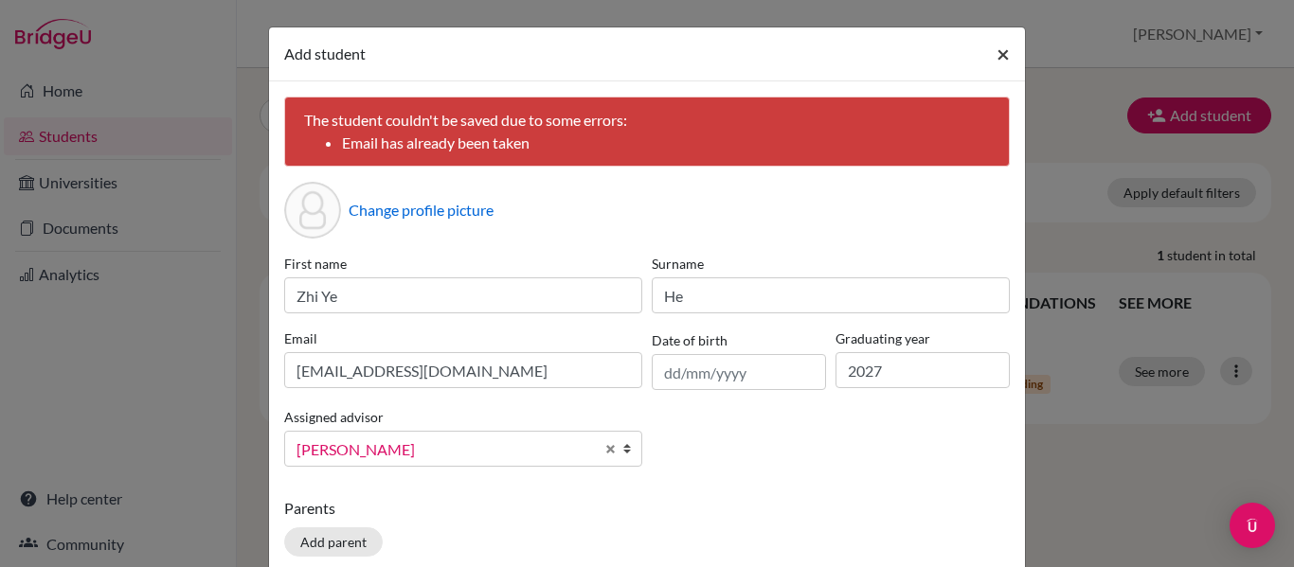
click at [997, 52] on span "×" at bounding box center [1003, 53] width 13 height 27
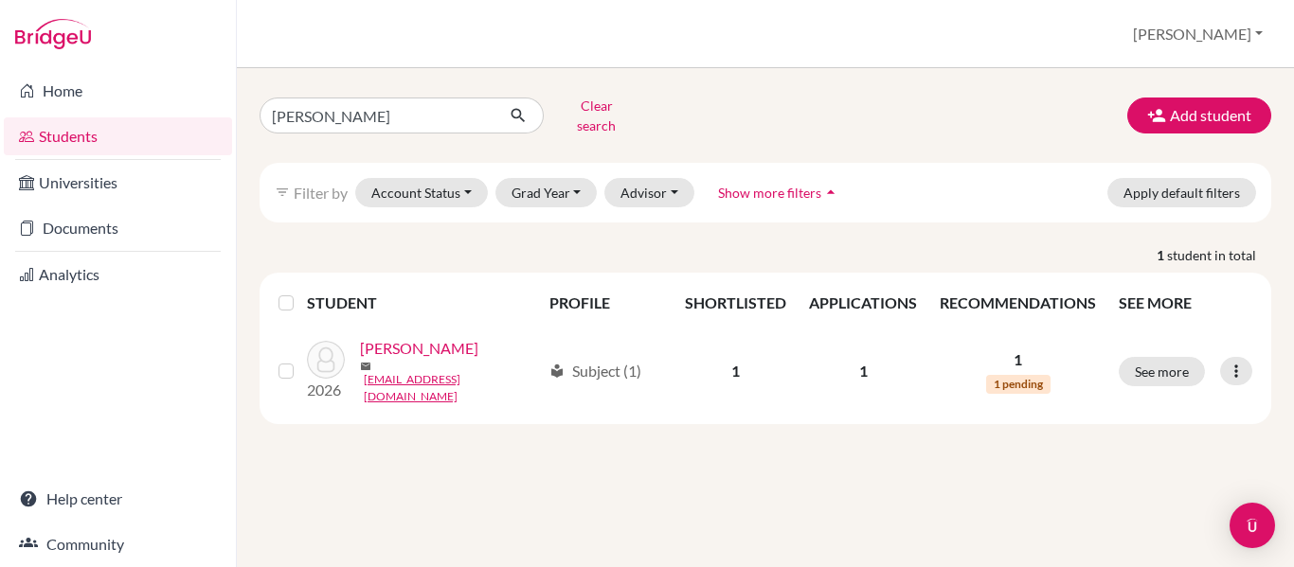
click at [716, 280] on th "SHORTLISTED" at bounding box center [736, 302] width 124 height 45
